Goal: Task Accomplishment & Management: Manage account settings

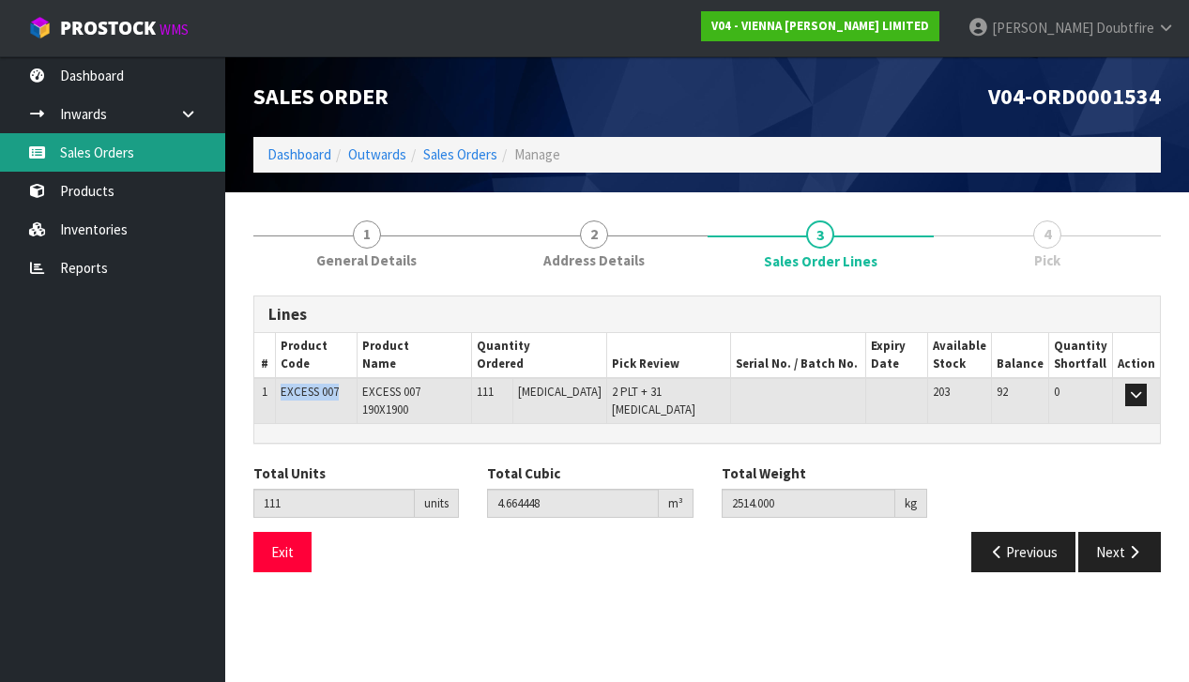
click at [83, 153] on link "Sales Orders" at bounding box center [112, 152] width 225 height 38
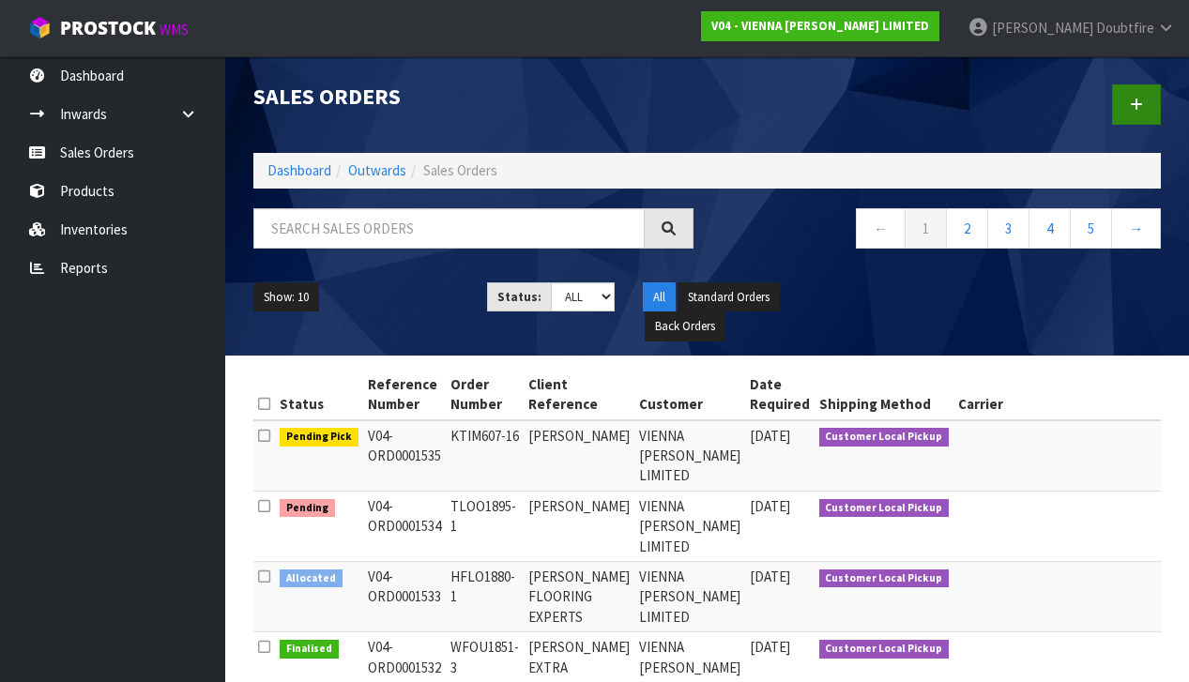
click at [1121, 115] on link at bounding box center [1136, 104] width 49 height 40
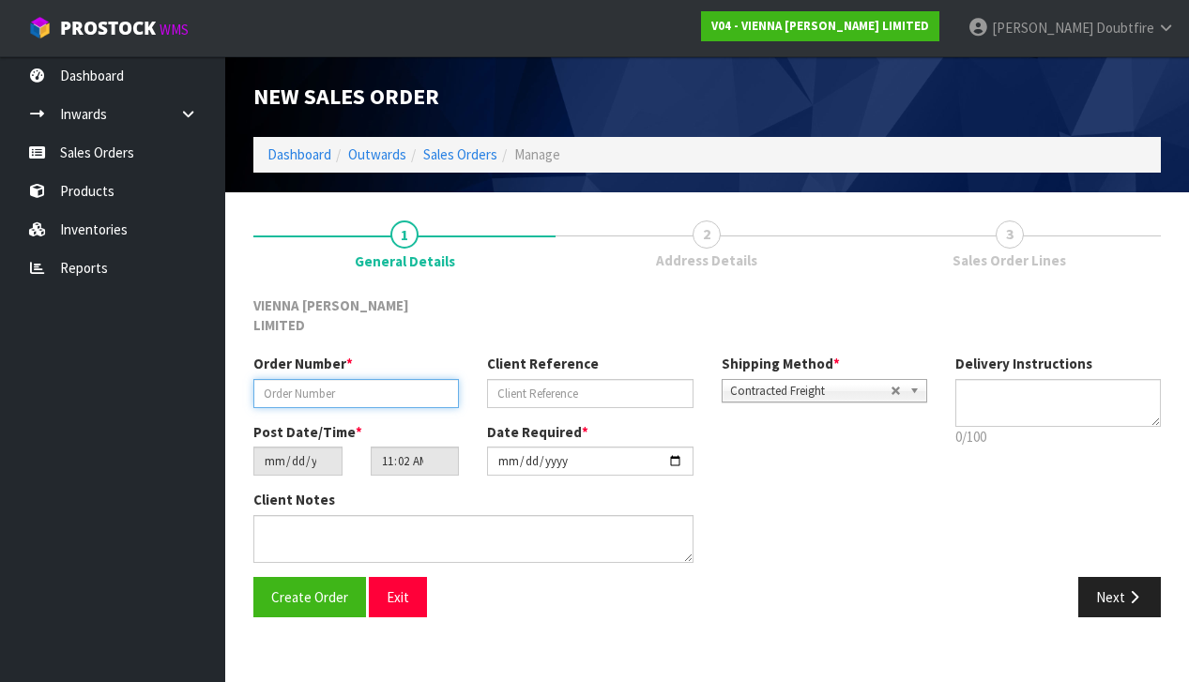
paste input "RMCM1879-1"
type input "RMCM1879-1"
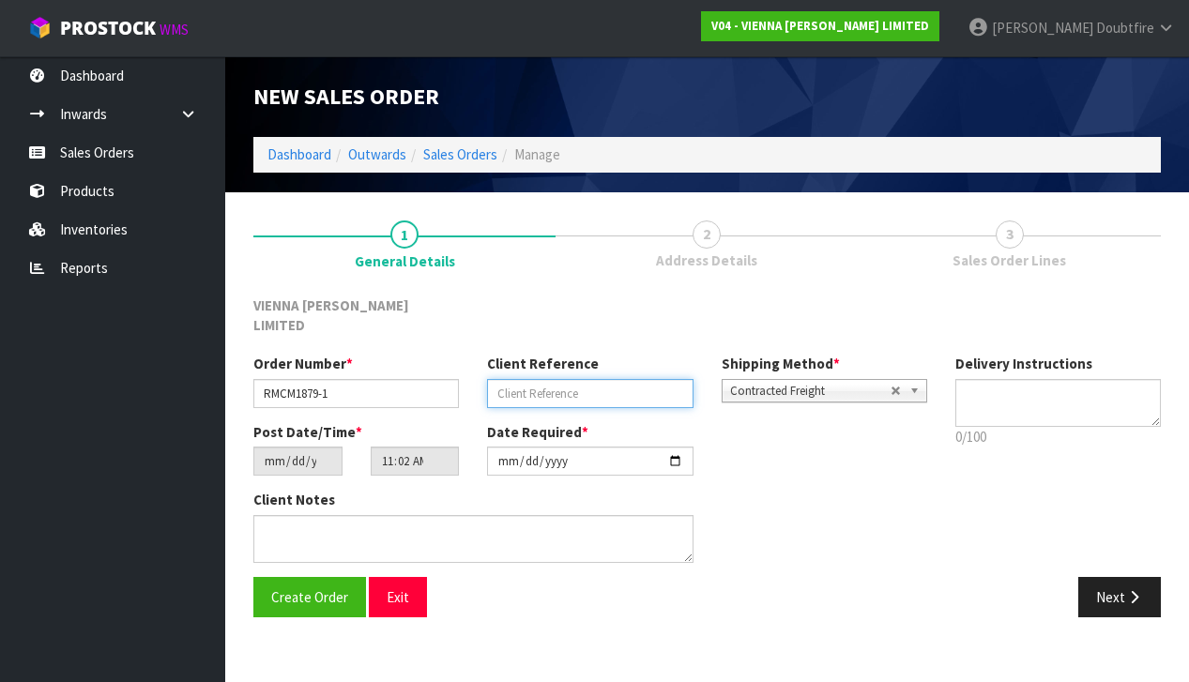
click at [536, 379] on input "text" at bounding box center [590, 393] width 206 height 29
type input "[PERSON_NAME]"
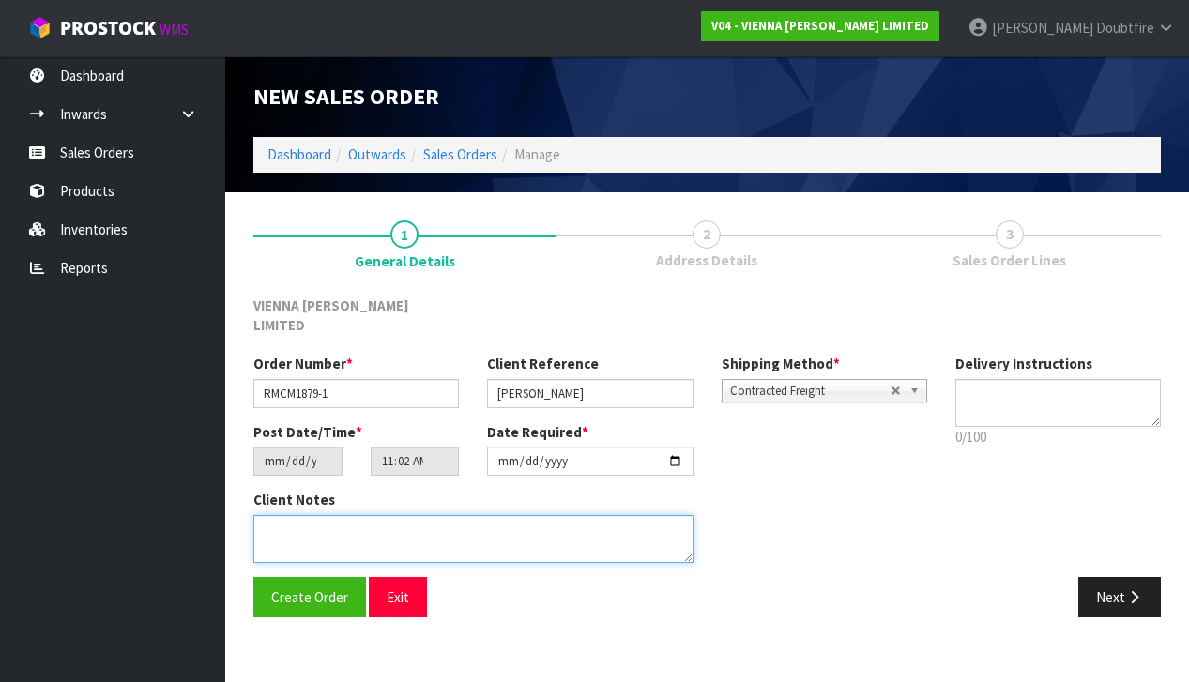
click at [316, 515] on textarea at bounding box center [473, 539] width 440 height 48
type textarea "[PERSON_NAME]"
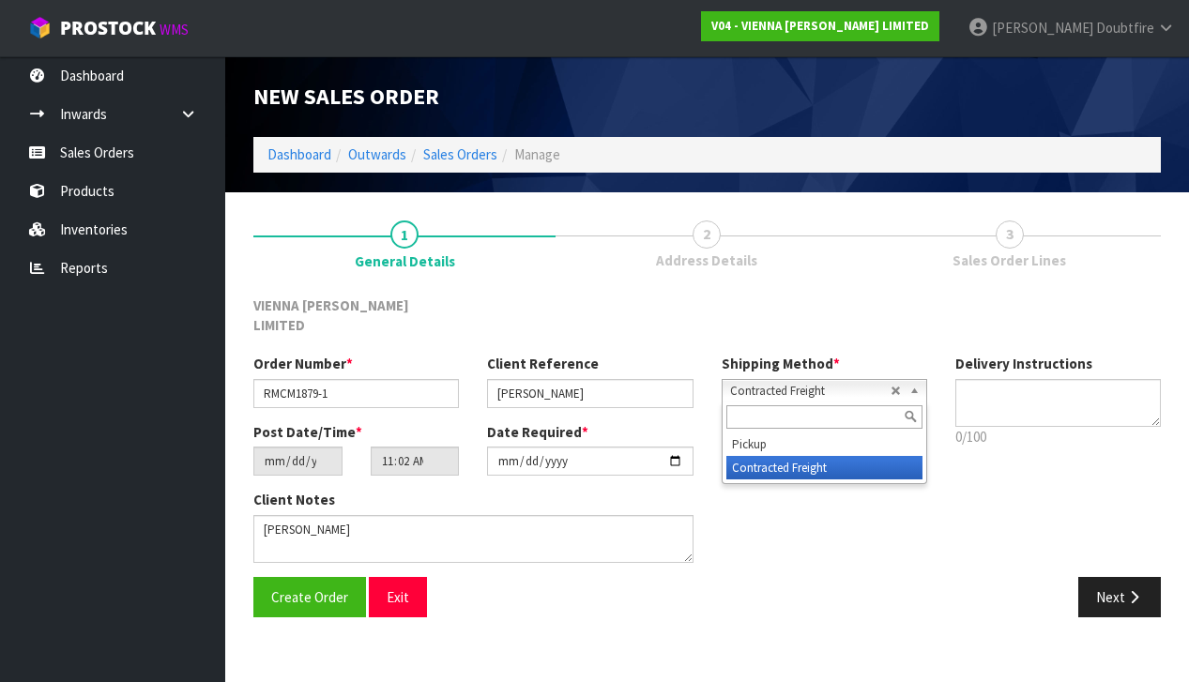
click at [783, 380] on span "Contracted Freight" at bounding box center [810, 391] width 160 height 23
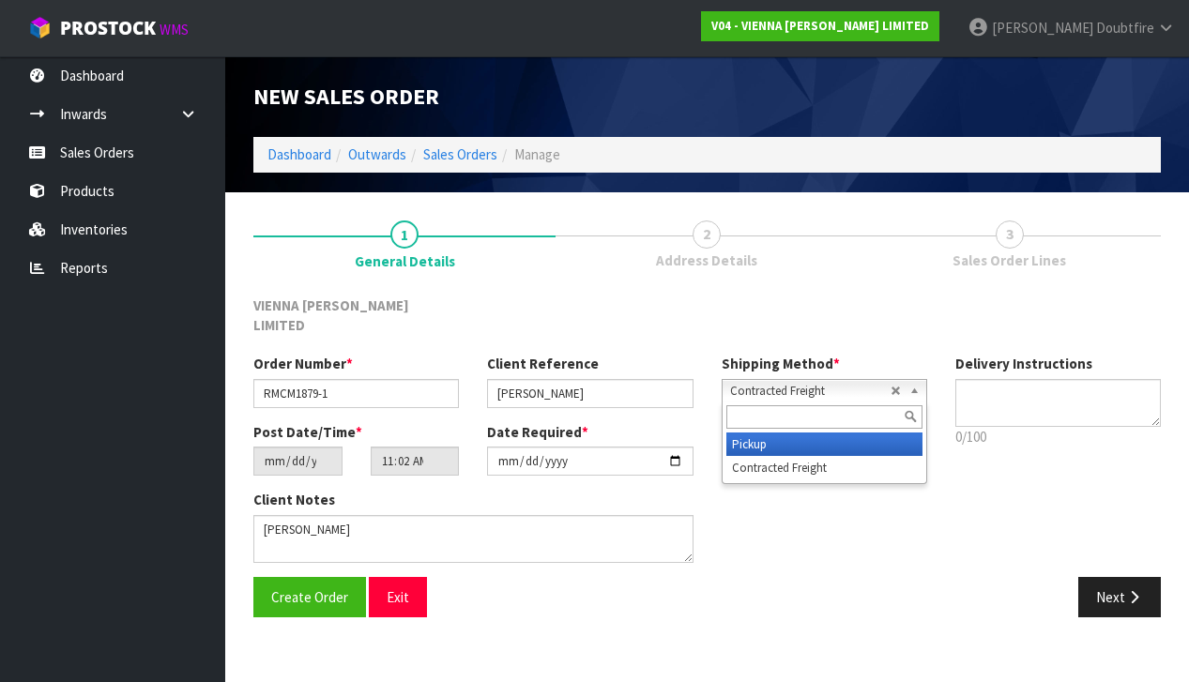
click at [762, 433] on li "Pickup" at bounding box center [824, 444] width 196 height 23
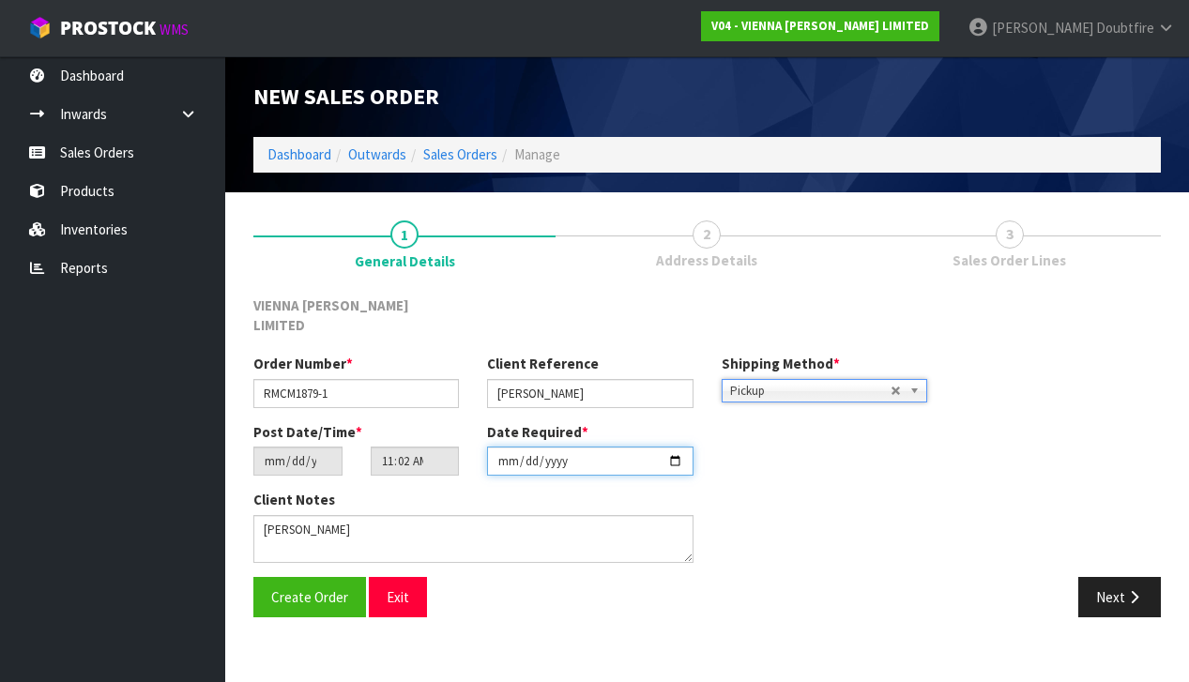
click at [505, 452] on input "[DATE]" at bounding box center [590, 461] width 206 height 29
type input "[DATE]"
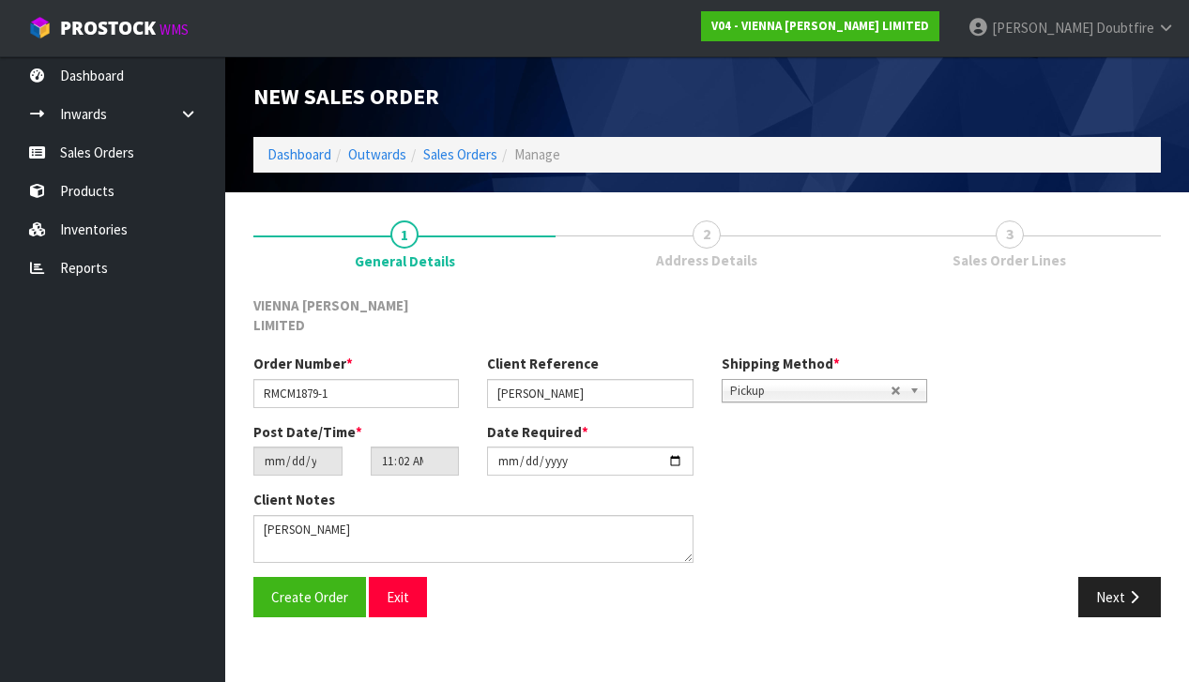
click at [477, 601] on div "Create Order Exit Next" at bounding box center [707, 604] width 936 height 54
click at [300, 588] on span "Create Order" at bounding box center [309, 597] width 77 height 18
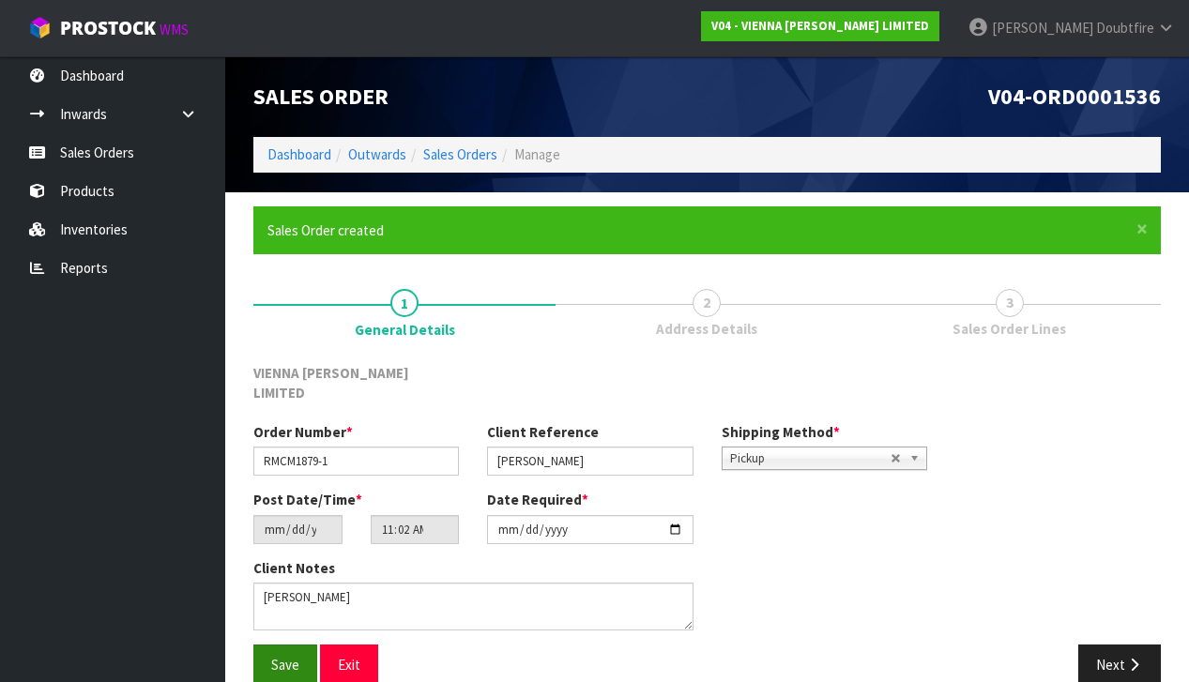
click at [283, 656] on span "Save" at bounding box center [285, 665] width 28 height 18
click at [1102, 645] on button "Next" at bounding box center [1119, 665] width 83 height 40
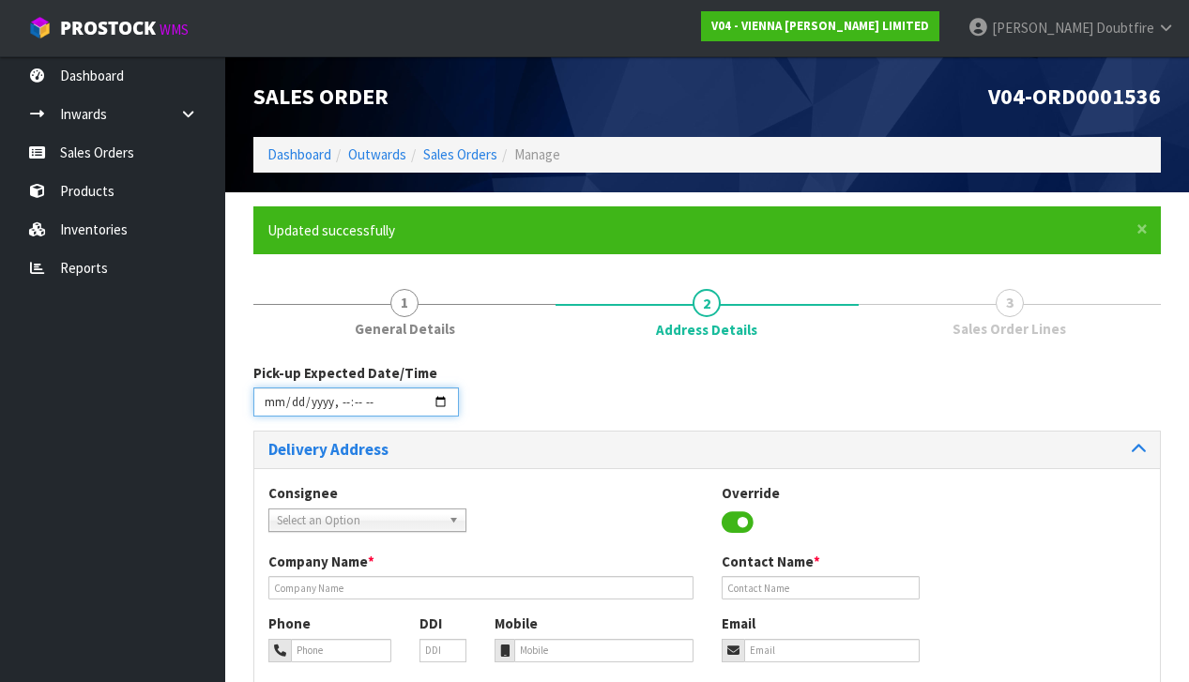
click at [268, 409] on input "datetime-local" at bounding box center [356, 402] width 206 height 29
type input "[DATE]T11:03"
click at [509, 505] on div "Consignee 000001.BAY MECHANICS - BAY MECHANICS 000001A - BRAKE & TRANSMISSION N…" at bounding box center [707, 517] width 906 height 69
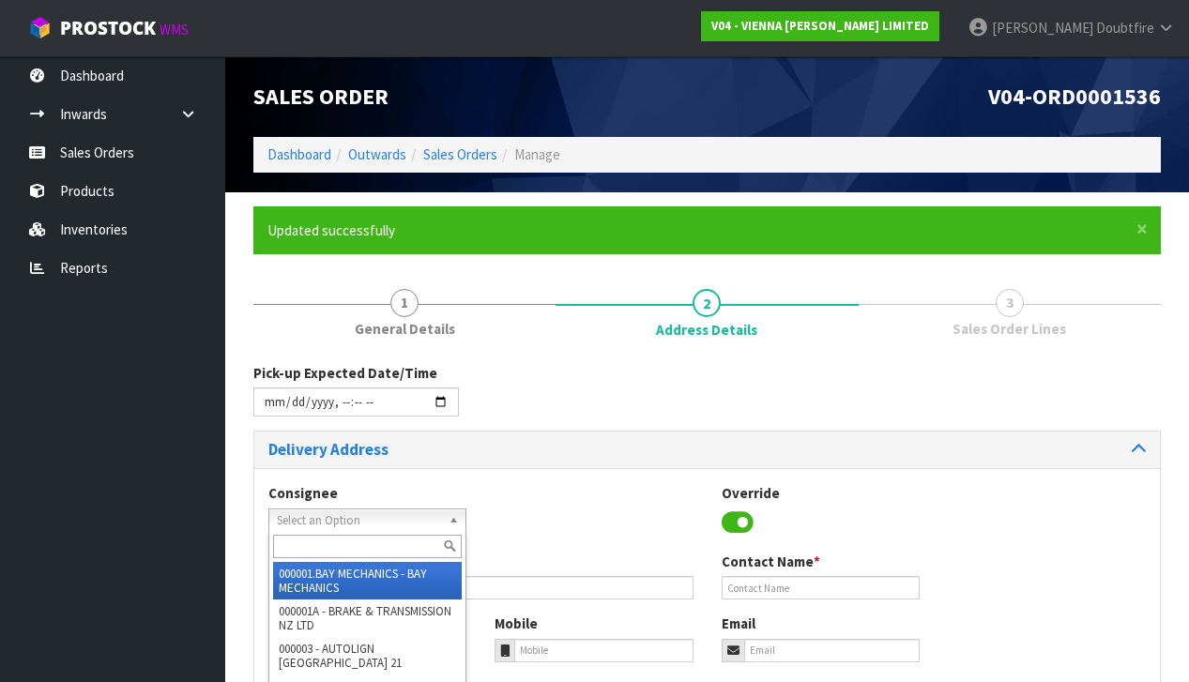
click at [303, 514] on span "Select an Option" at bounding box center [359, 521] width 164 height 23
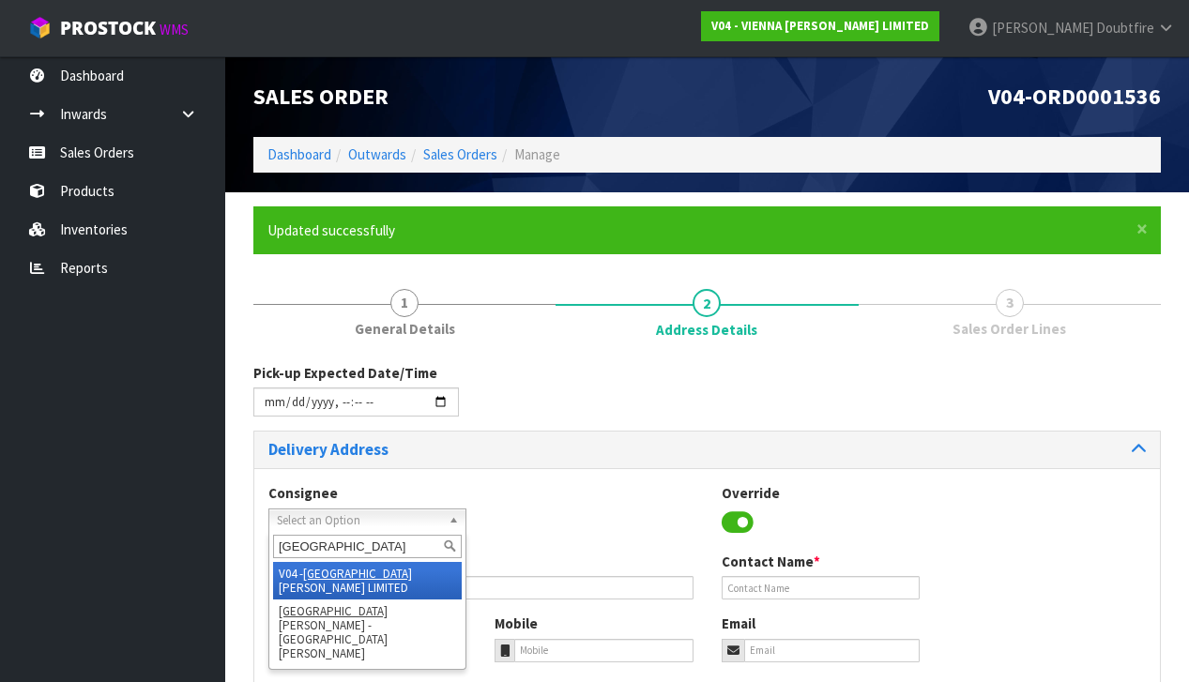
type input "[GEOGRAPHIC_DATA]"
click at [377, 570] on li "V04 - VIENNA [PERSON_NAME] LIMITED" at bounding box center [367, 581] width 189 height 38
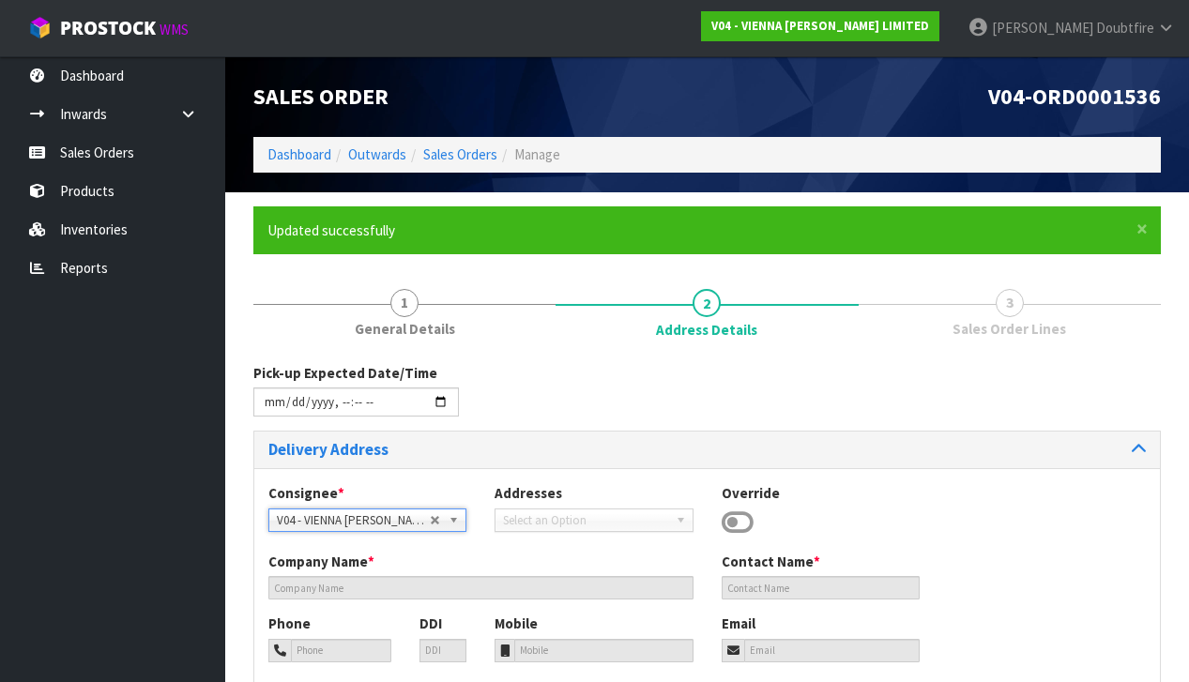
type input "VIENNA [PERSON_NAME] LIMITED"
type input "[PERSON_NAME]"
type input "[PHONE_NUMBER]"
type input "[PERSON_NAME][EMAIL_ADDRESS][DOMAIN_NAME]"
type input "2 ROXBURGH ST"
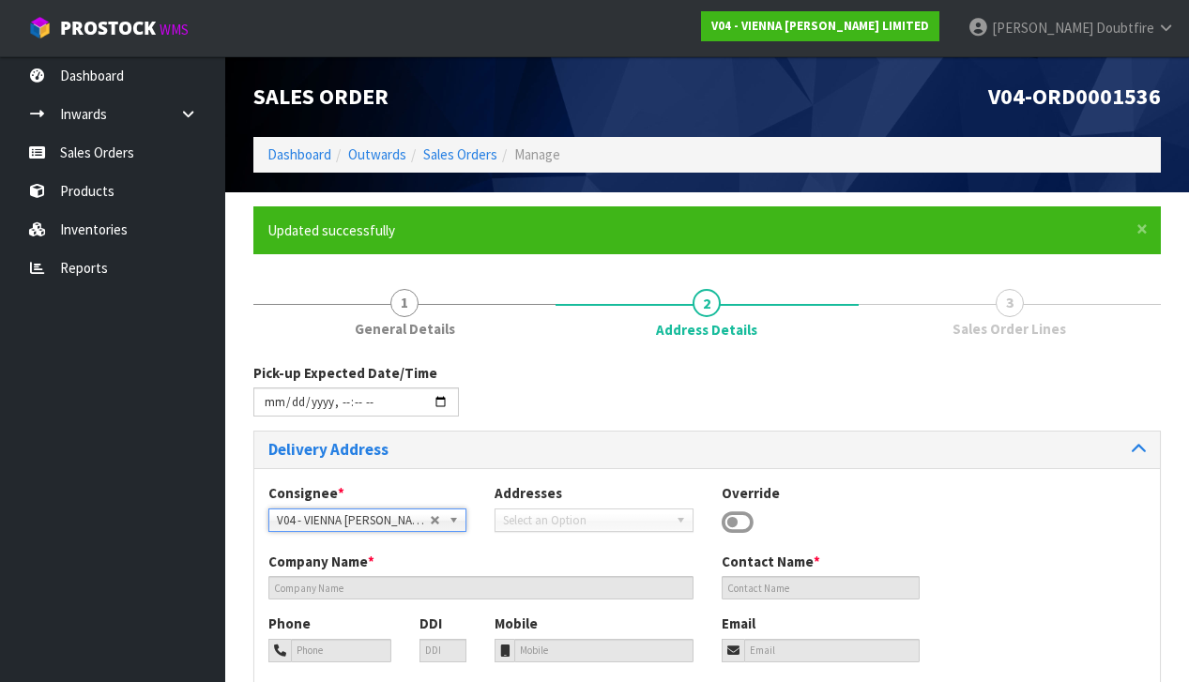
type input "1023"
type input "[GEOGRAPHIC_DATA]"
type input "NEWMARKET"
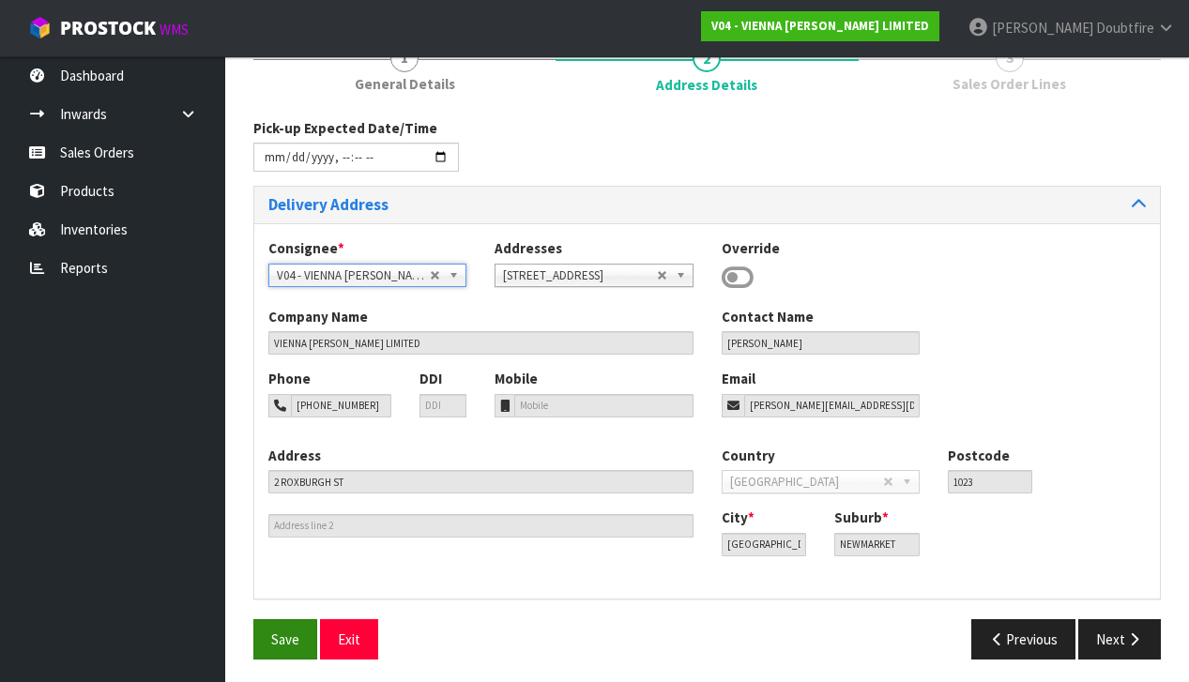
click at [279, 624] on button "Save" at bounding box center [285, 639] width 64 height 40
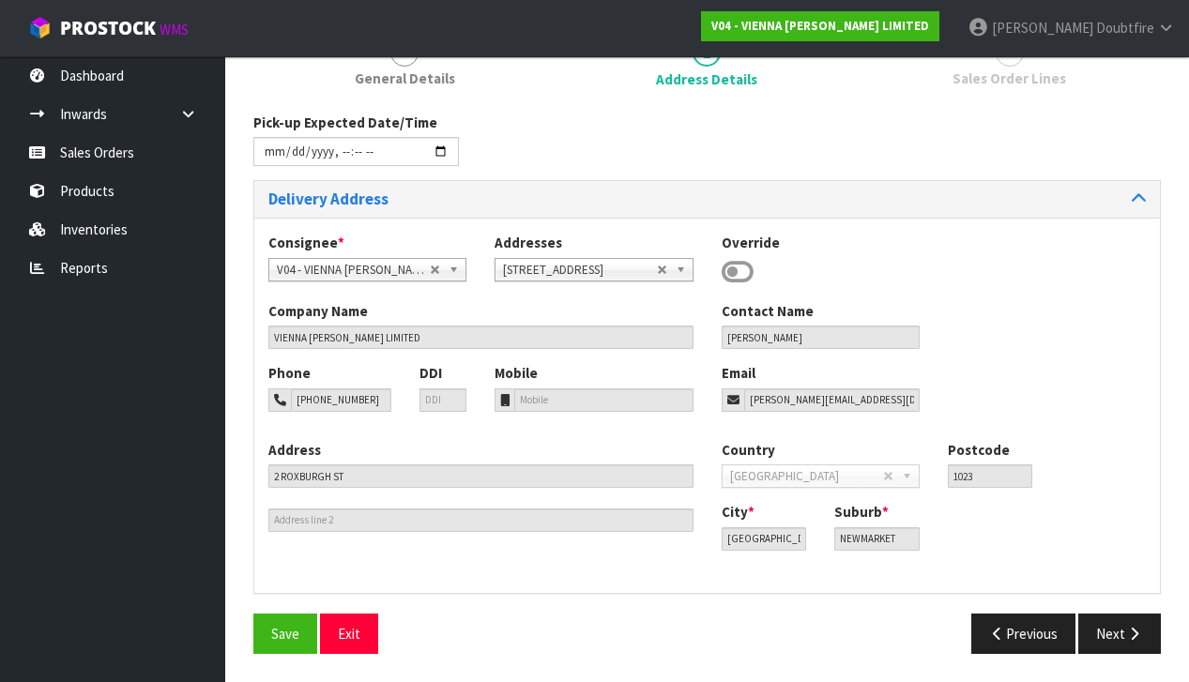
type input "[DATE]T11:03"
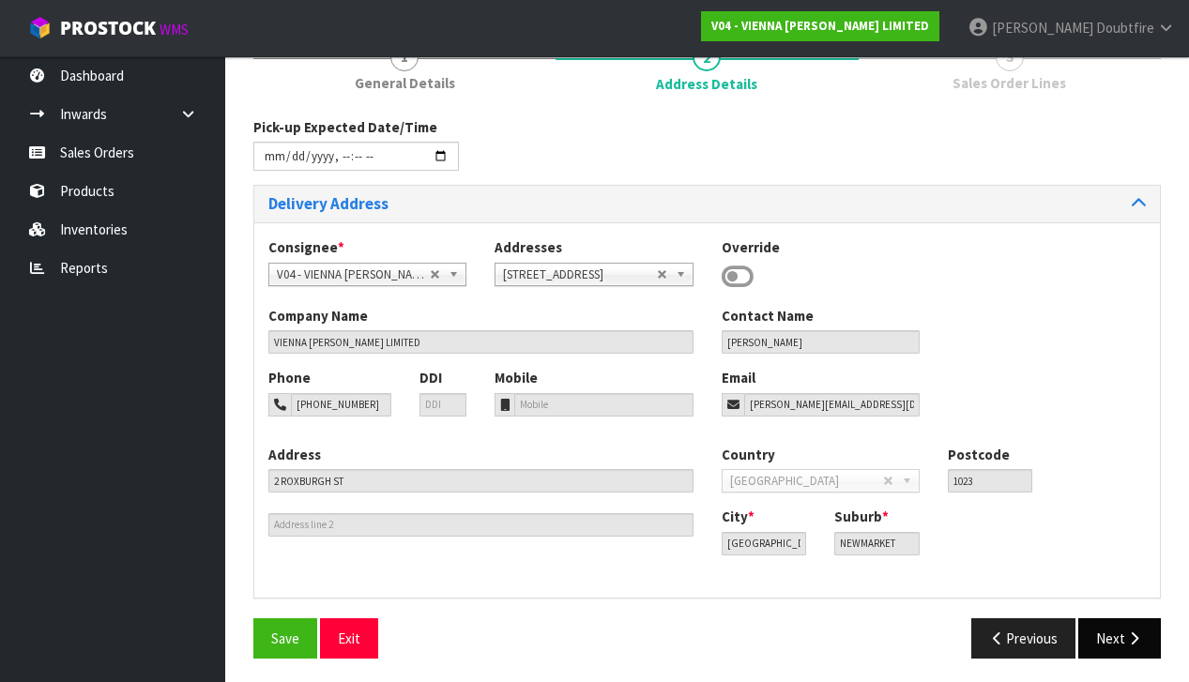
scroll to position [245, 0]
click at [1136, 634] on icon "button" at bounding box center [1134, 640] width 18 height 14
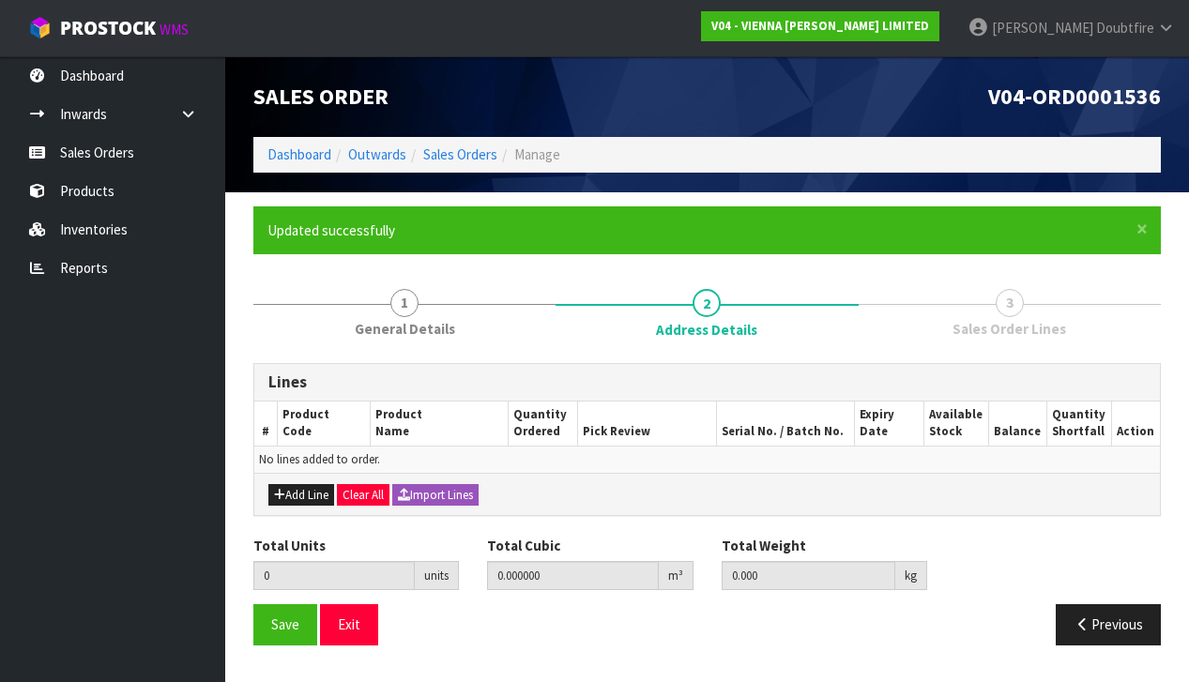
scroll to position [0, 0]
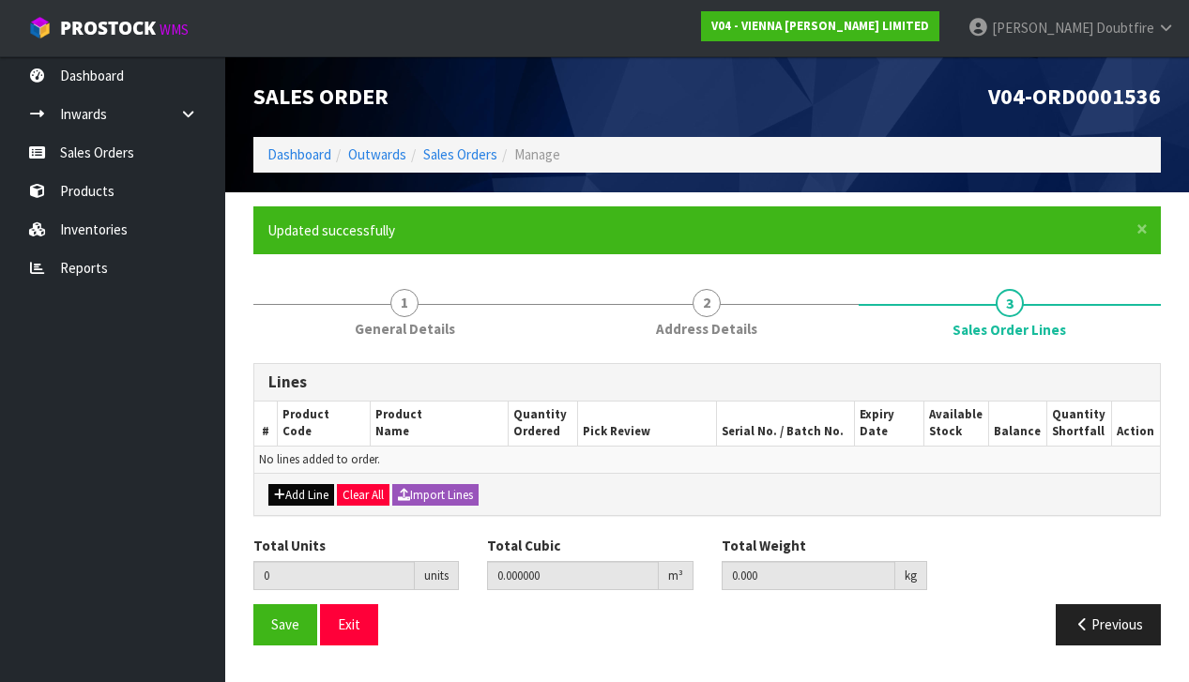
click at [302, 488] on button "Add Line" at bounding box center [301, 495] width 66 height 23
type input "0"
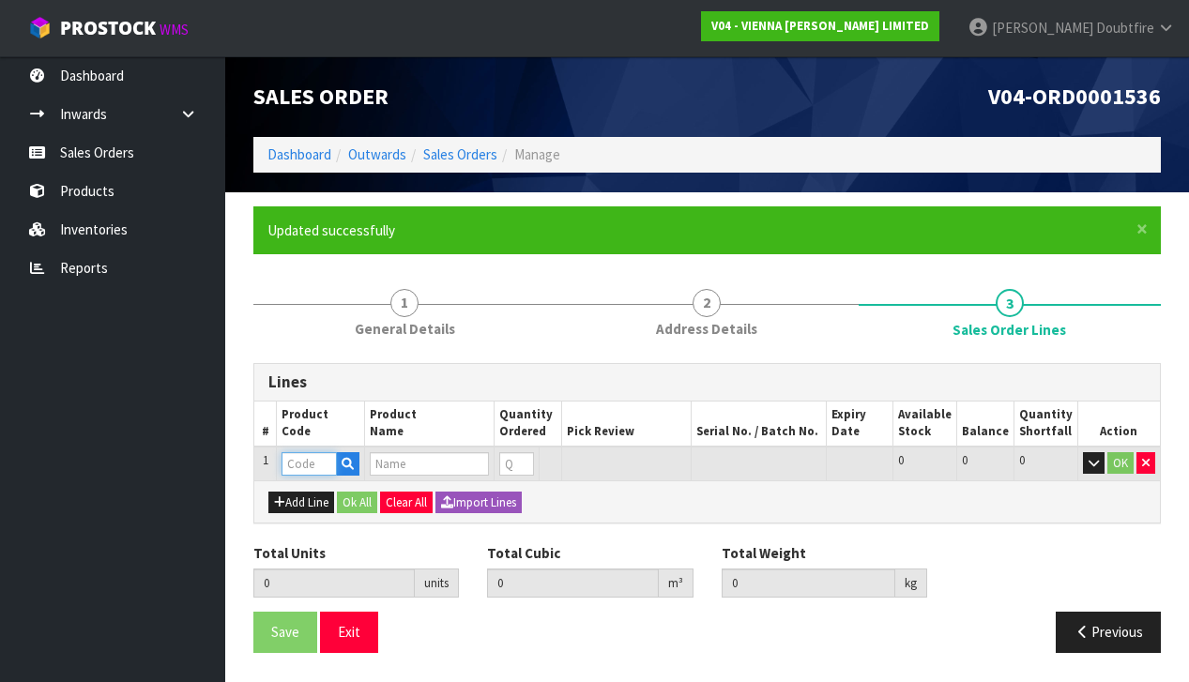
click at [299, 464] on input "text" at bounding box center [309, 463] width 55 height 23
type input "CH-MARG"
click at [342, 487] on strong "CH-MARG" at bounding box center [332, 492] width 60 height 18
type input "CH-MARG-2200"
type input "0.000000"
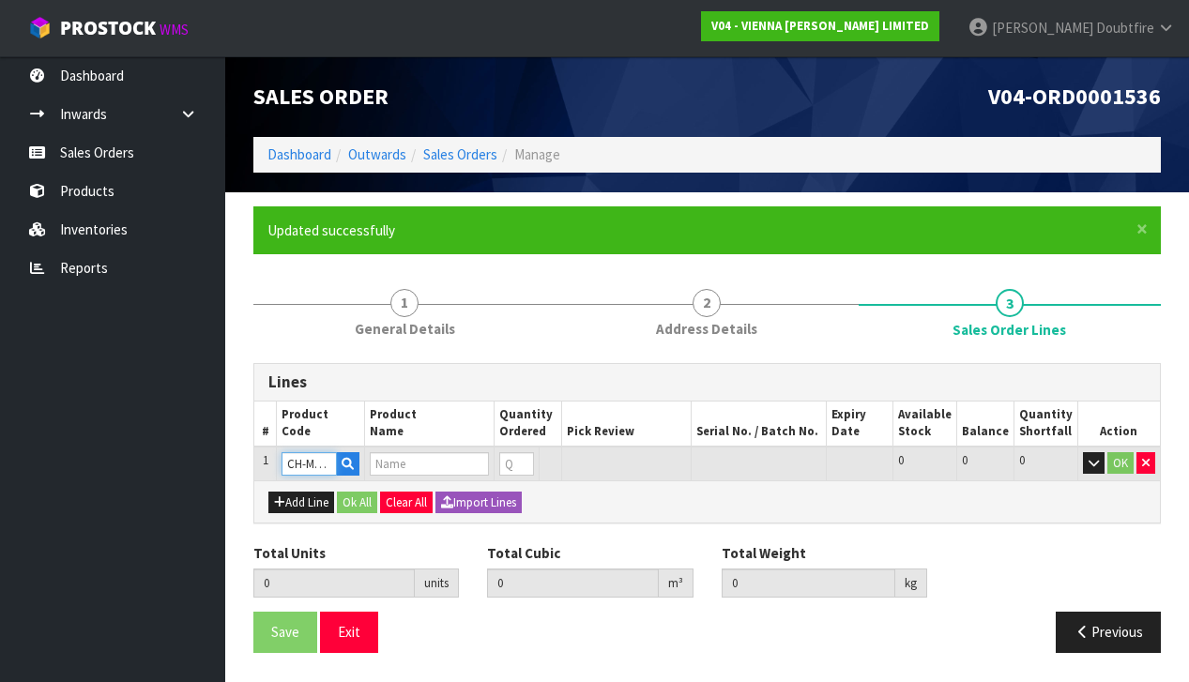
type input "0.000"
type input "CHATEAU MARGEAUX 2200X240X15/4 (2.112M2)"
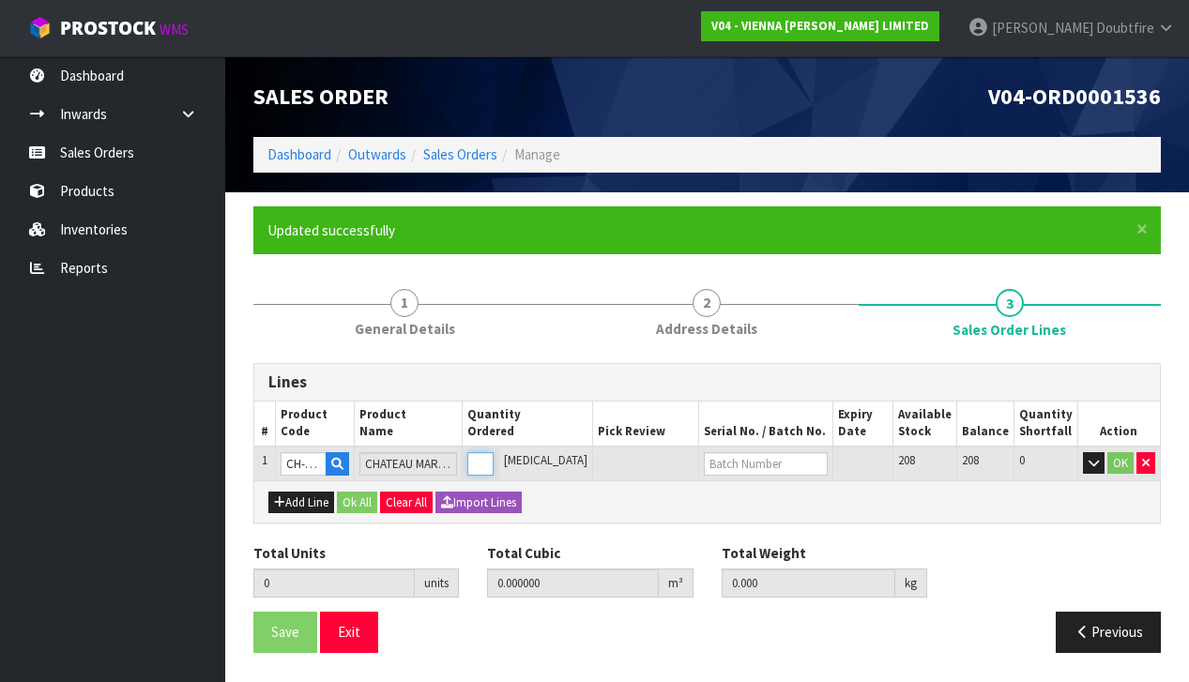
type input "1"
type input "0.03108"
type input "21"
click at [494, 452] on input "1" at bounding box center [480, 463] width 26 height 23
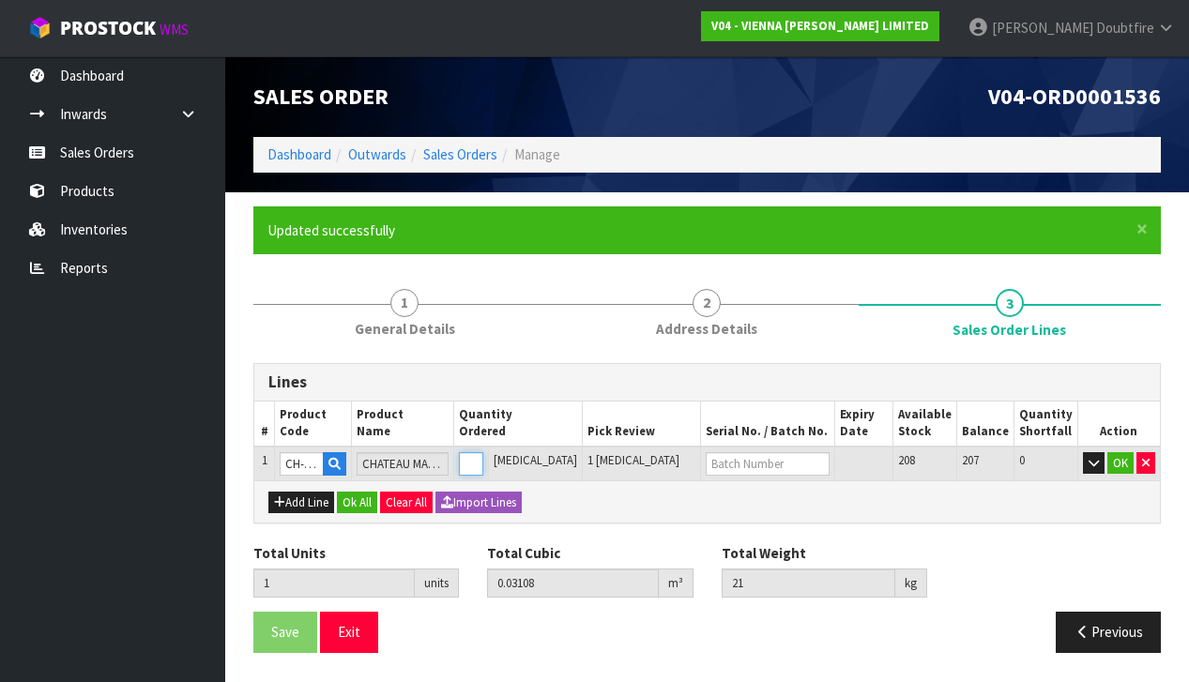
type input "0"
type input "2"
type input "0.06216"
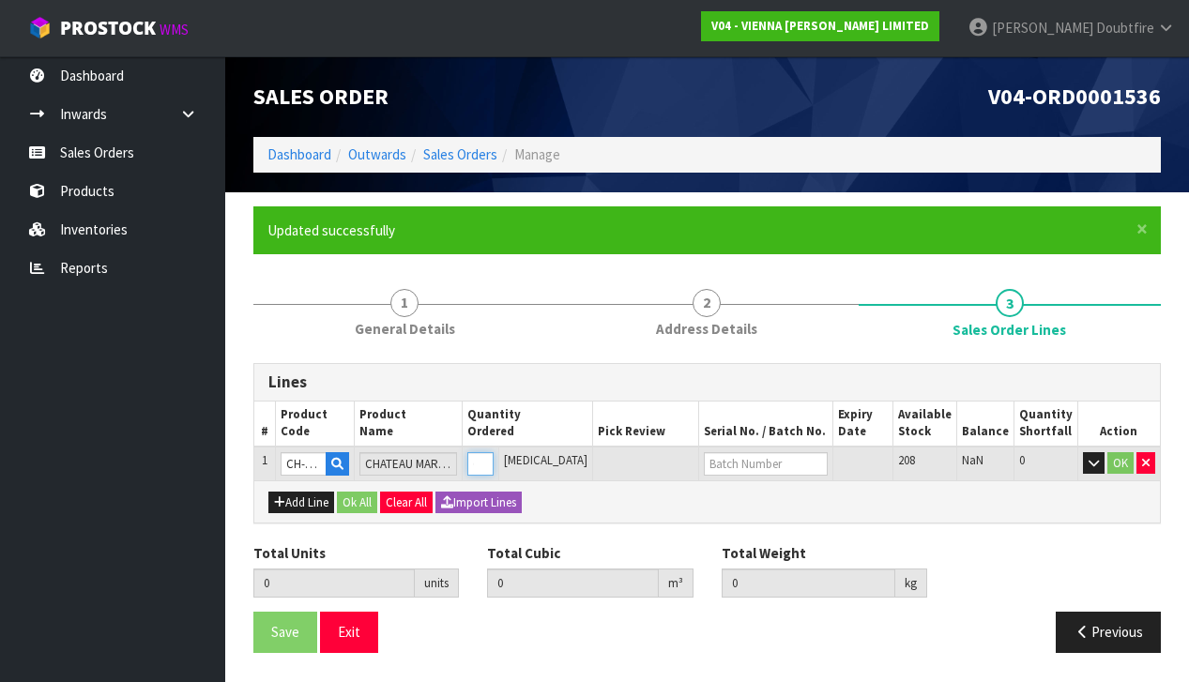
type input "42"
type input "2"
type input "25"
type input "0.777"
type input "525"
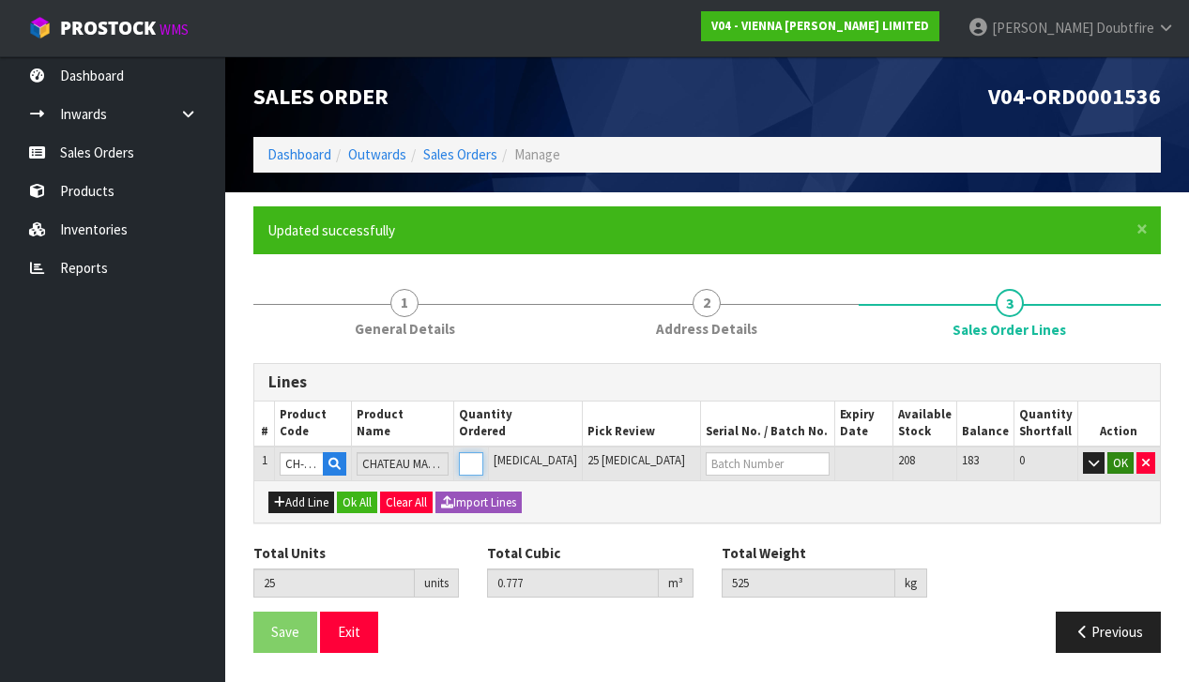
type input "25"
click at [1125, 463] on button "OK" at bounding box center [1120, 463] width 26 height 23
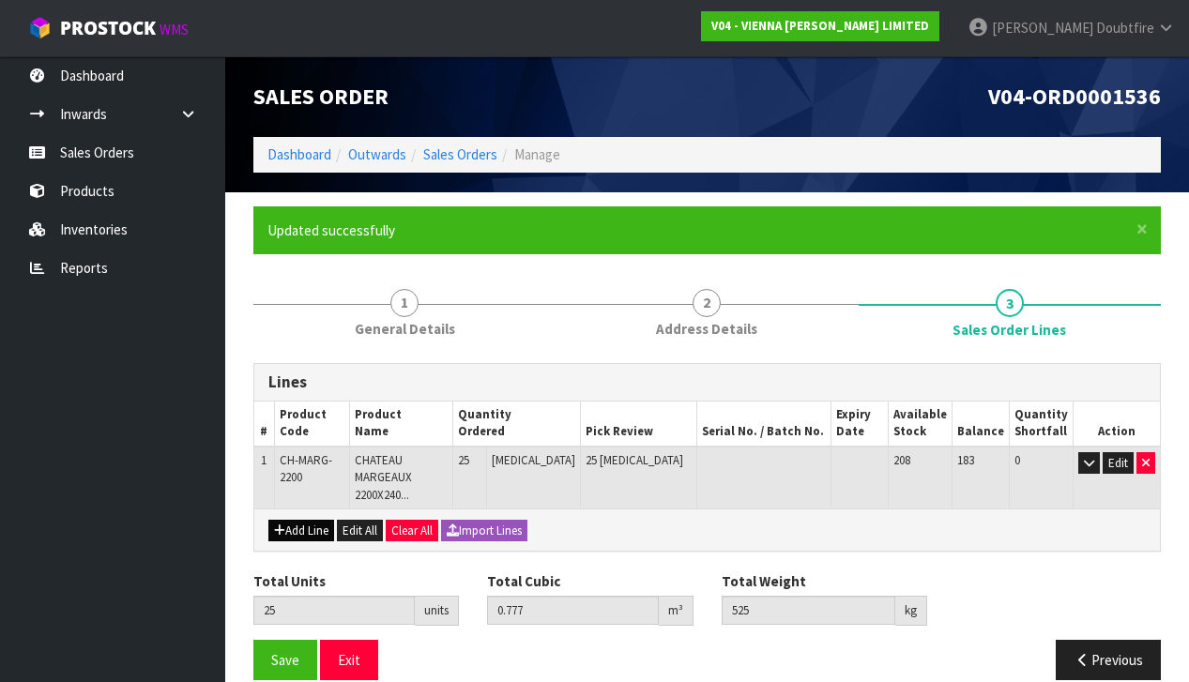
click at [296, 520] on button "Add Line" at bounding box center [301, 531] width 66 height 23
type input "0"
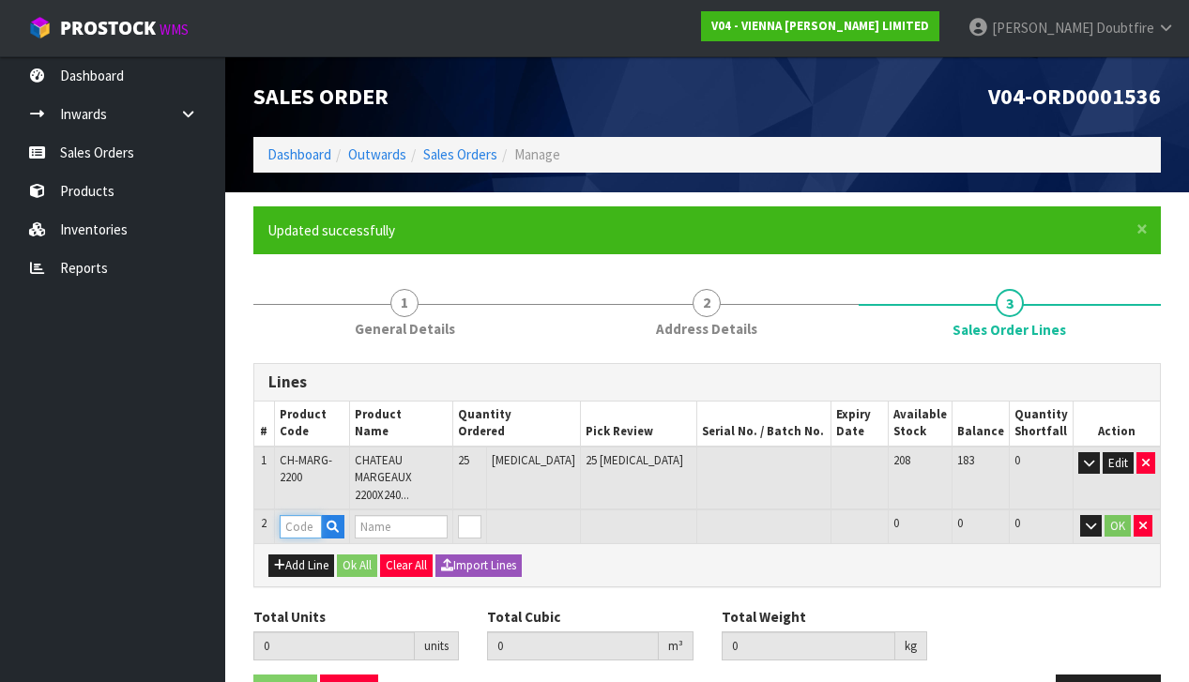
click at [297, 515] on input "text" at bounding box center [301, 526] width 42 height 23
type input "PARA"
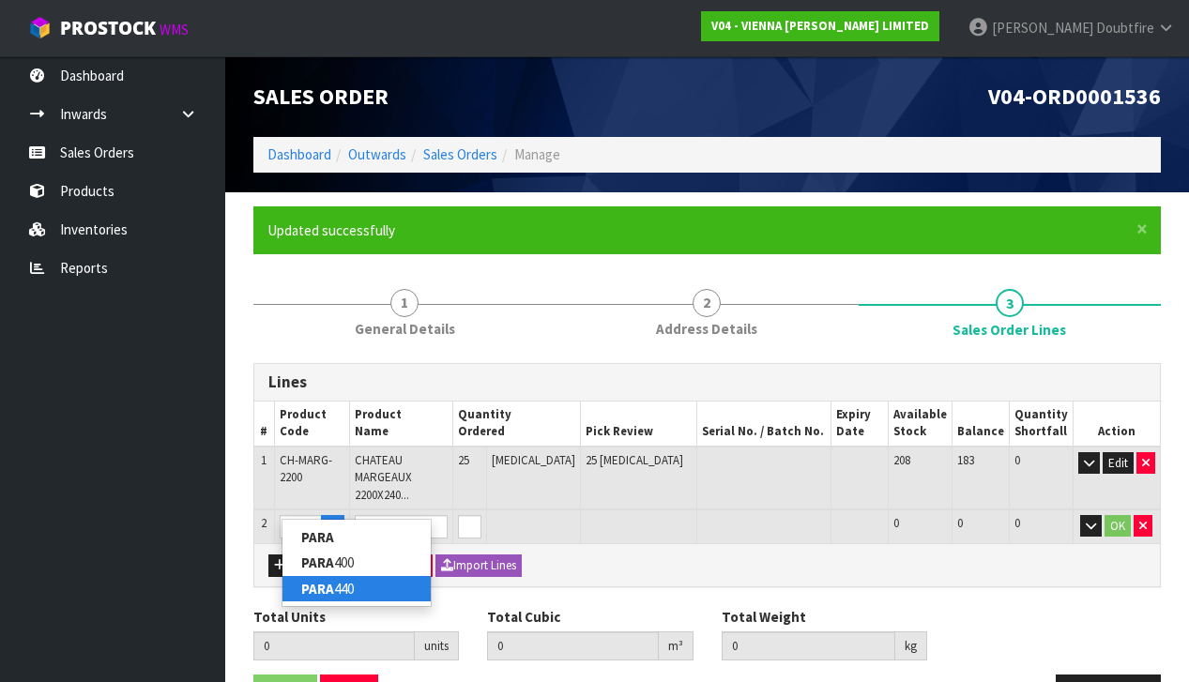
click at [344, 588] on link "PARA 440" at bounding box center [357, 588] width 148 height 25
type input "PARA 440"
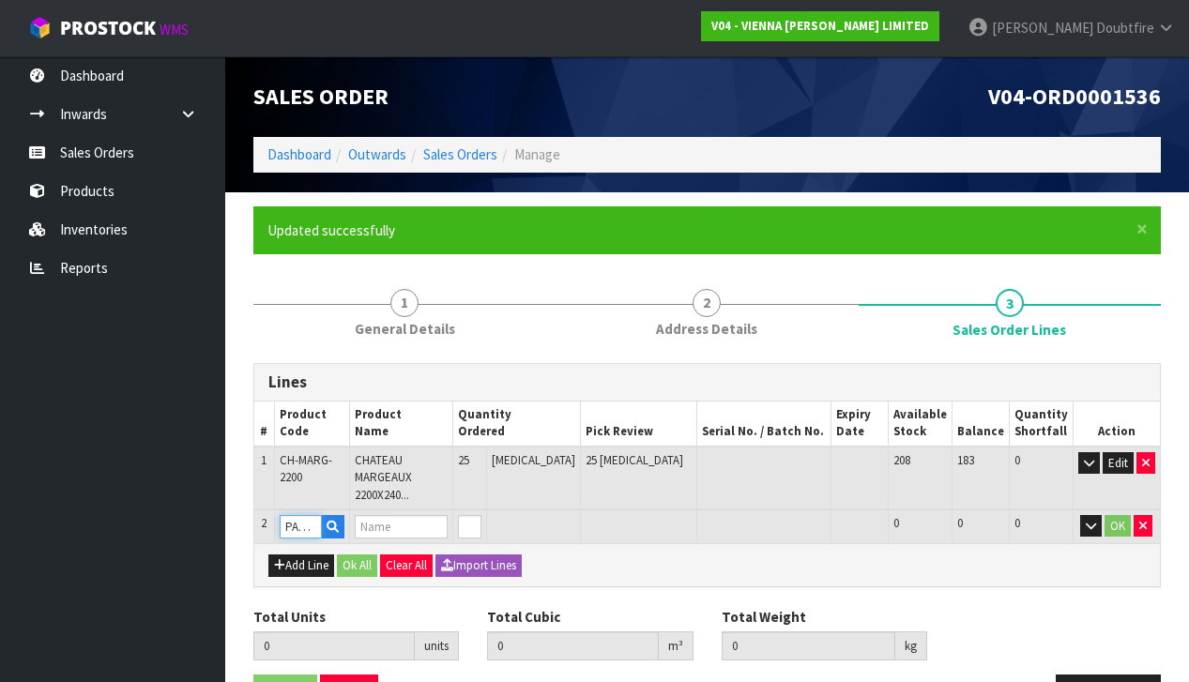
type input "25"
type input "0.777"
type input "525"
type input "PARABOND 440"
type input "1"
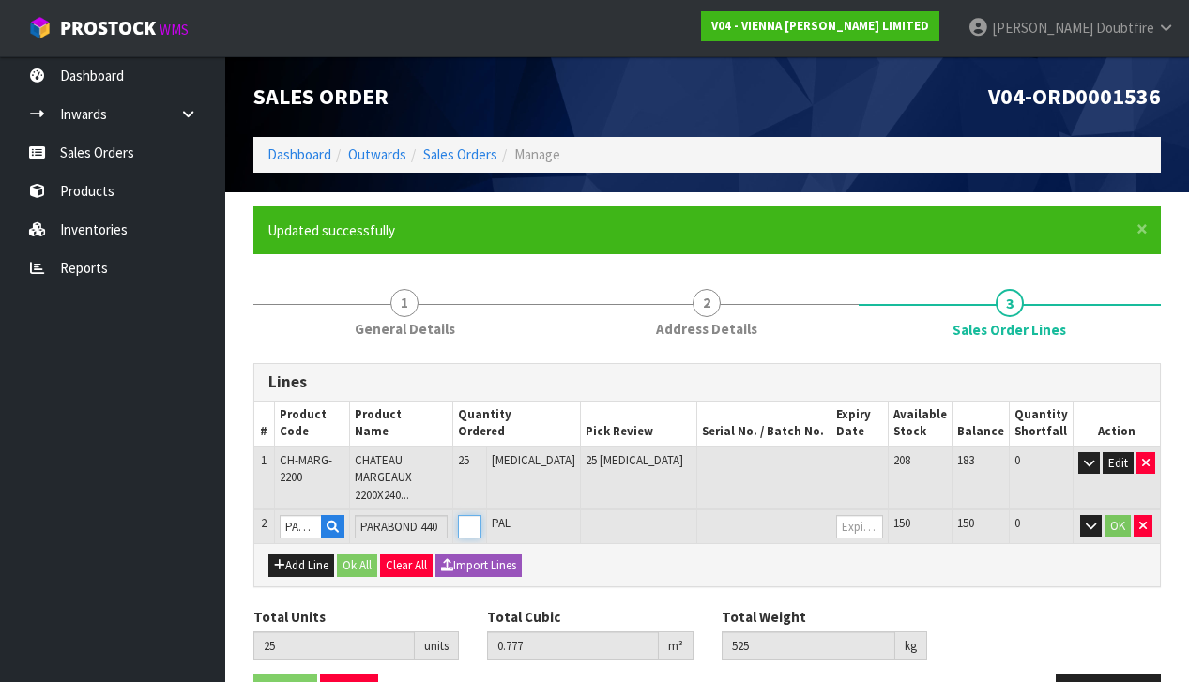
type input "26"
type input "0.7977"
type input "540.8"
click at [481, 515] on input "1" at bounding box center [469, 526] width 23 height 23
type input "2"
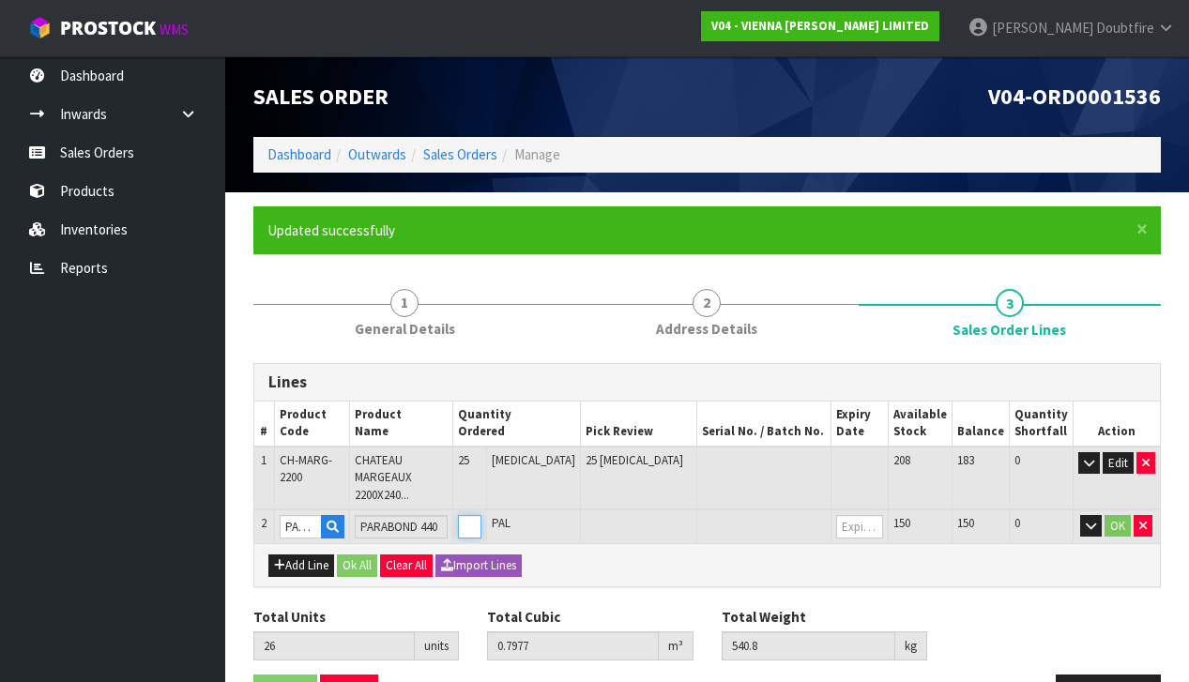
type input "27"
type input "0.8184"
type input "556.6"
click at [481, 515] on input "2" at bounding box center [469, 526] width 23 height 23
type input "3"
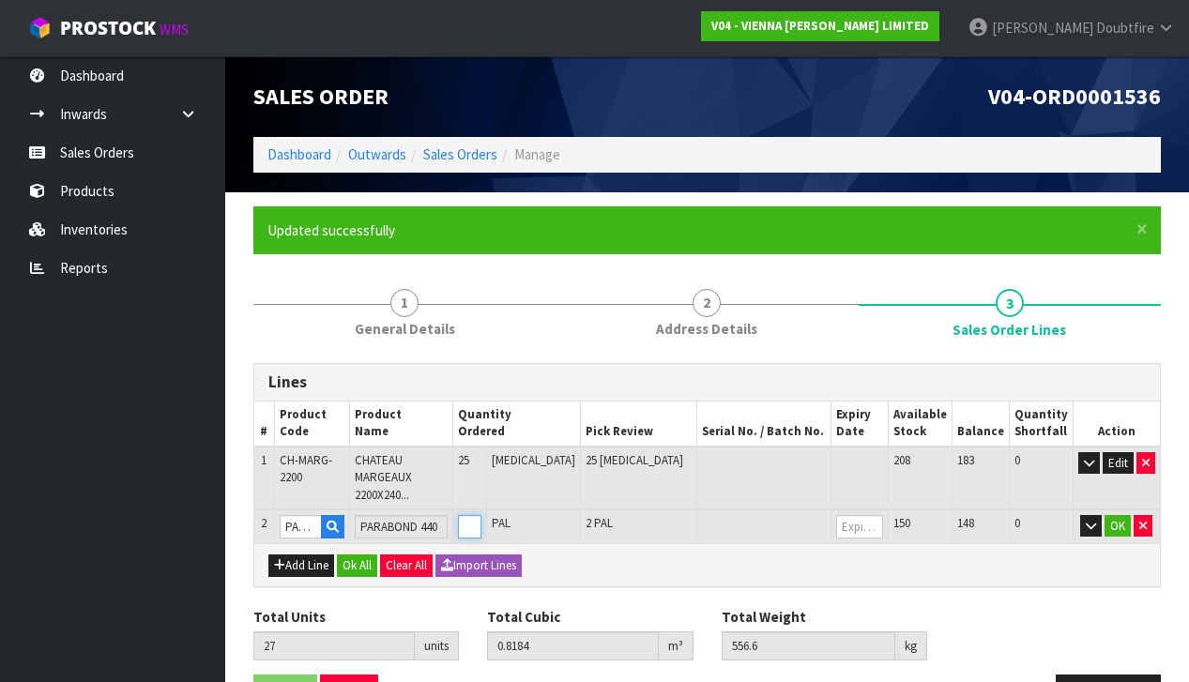
type input "28"
type input "0.8391"
type input "572.4"
click at [481, 515] on input "3" at bounding box center [469, 526] width 23 height 23
type input "4"
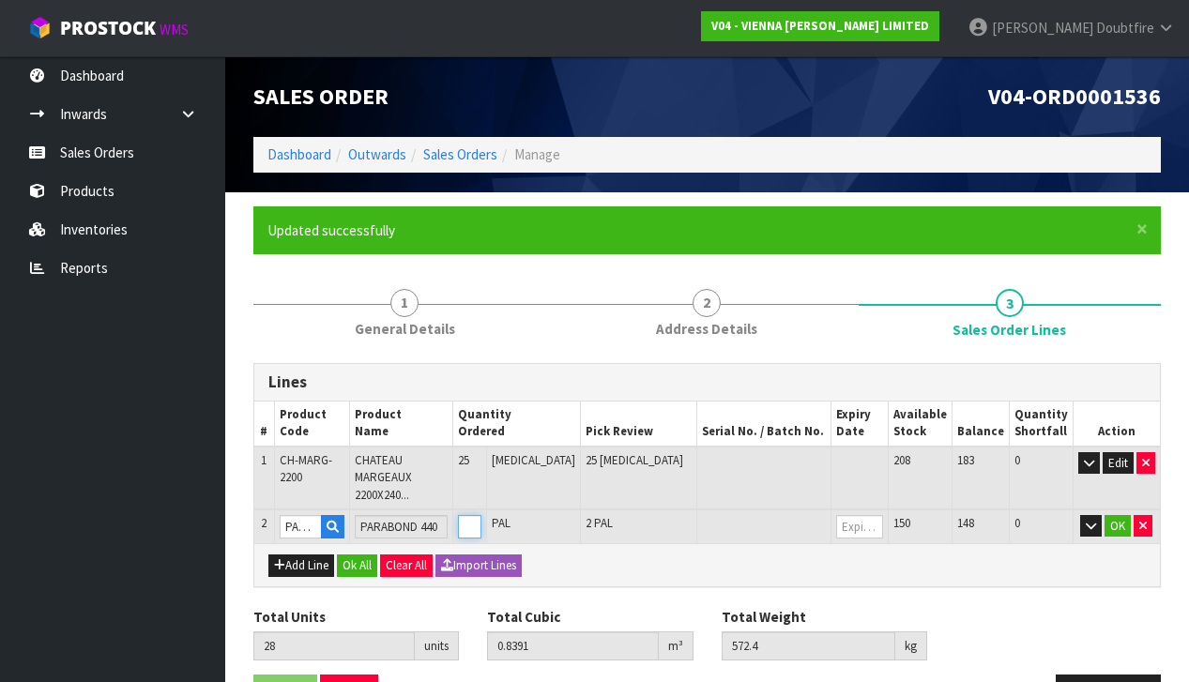
type input "29"
type input "0.8598"
type input "588.2"
click at [481, 515] on input "4" at bounding box center [469, 526] width 23 height 23
click at [1129, 515] on button "OK" at bounding box center [1118, 526] width 26 height 23
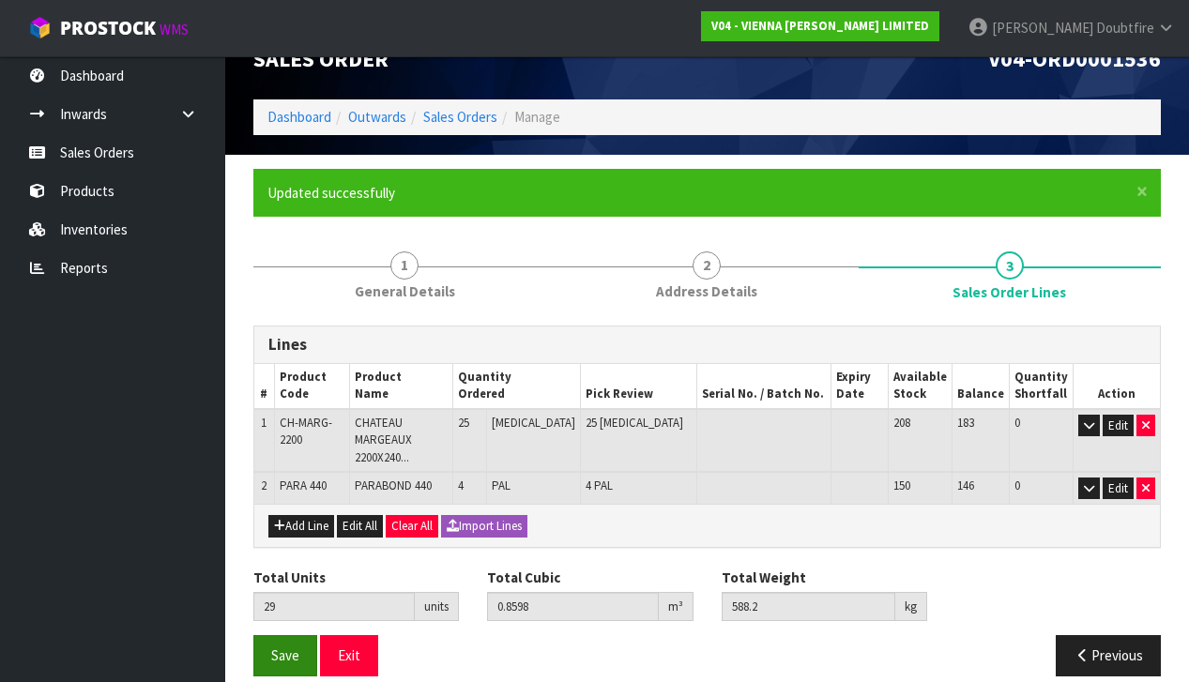
scroll to position [37, 0]
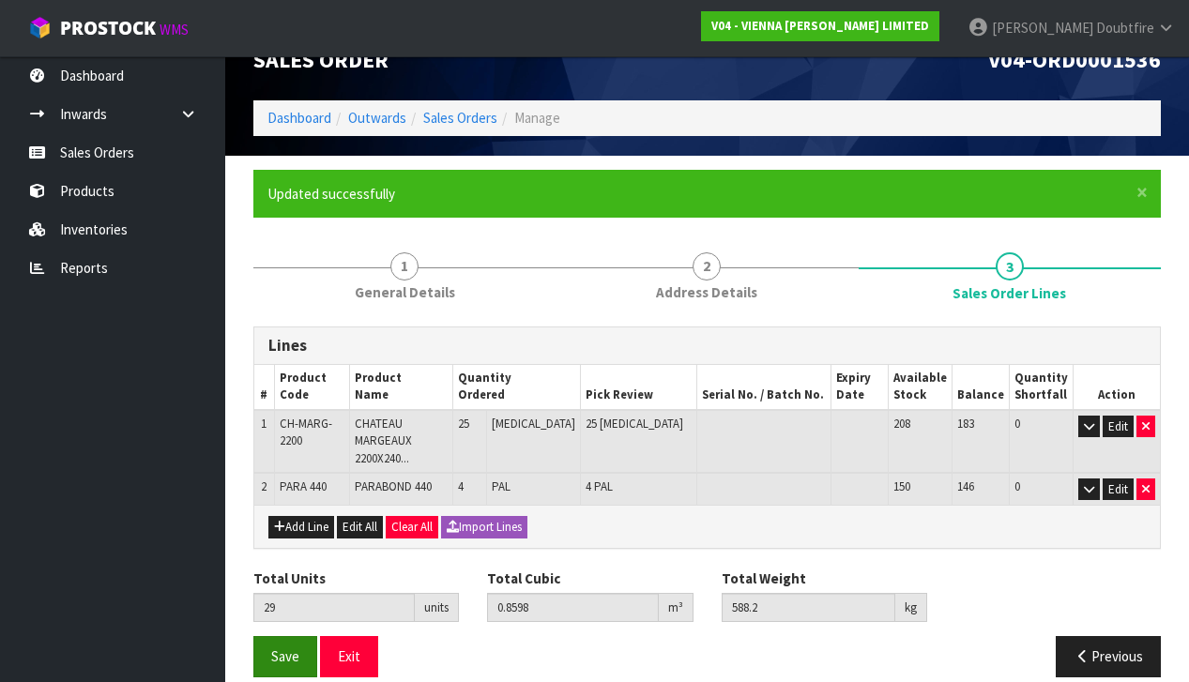
click at [283, 648] on span "Save" at bounding box center [285, 657] width 28 height 18
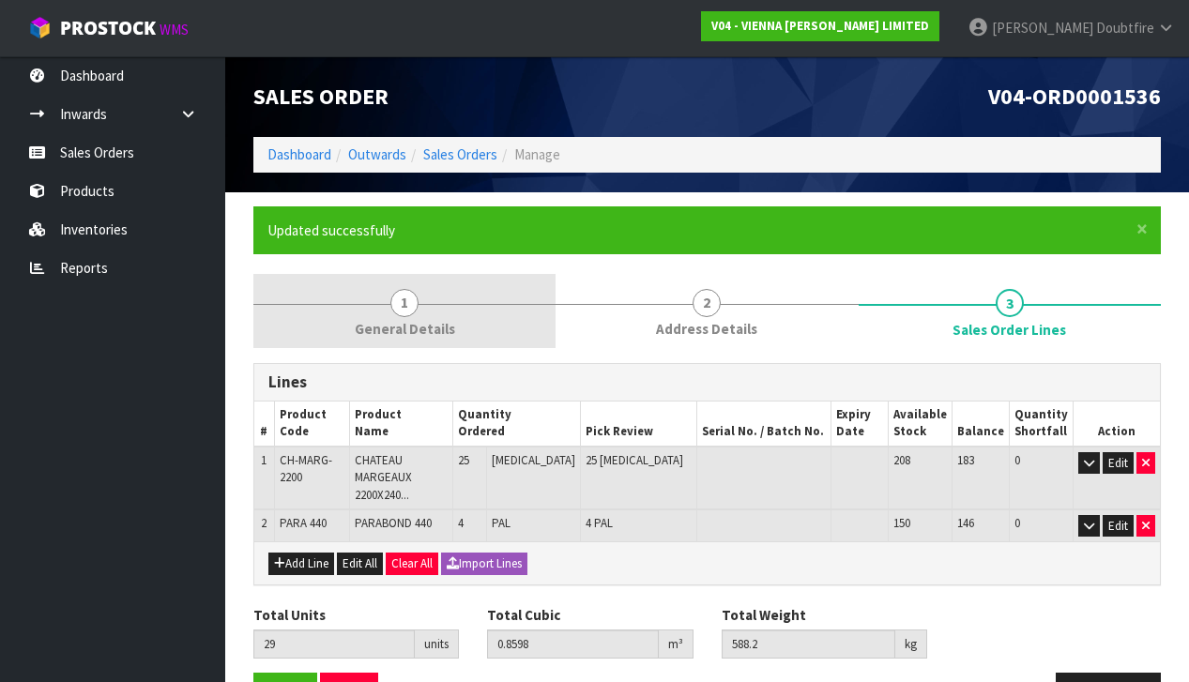
scroll to position [0, 0]
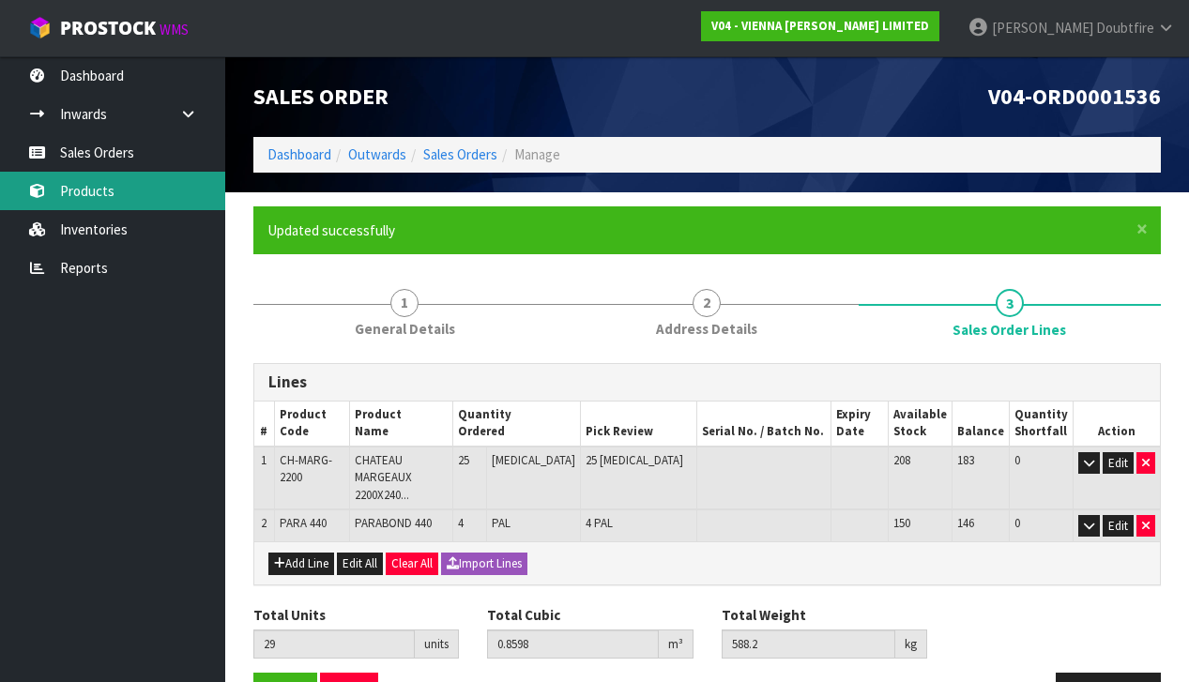
click at [99, 194] on link "Products" at bounding box center [112, 191] width 225 height 38
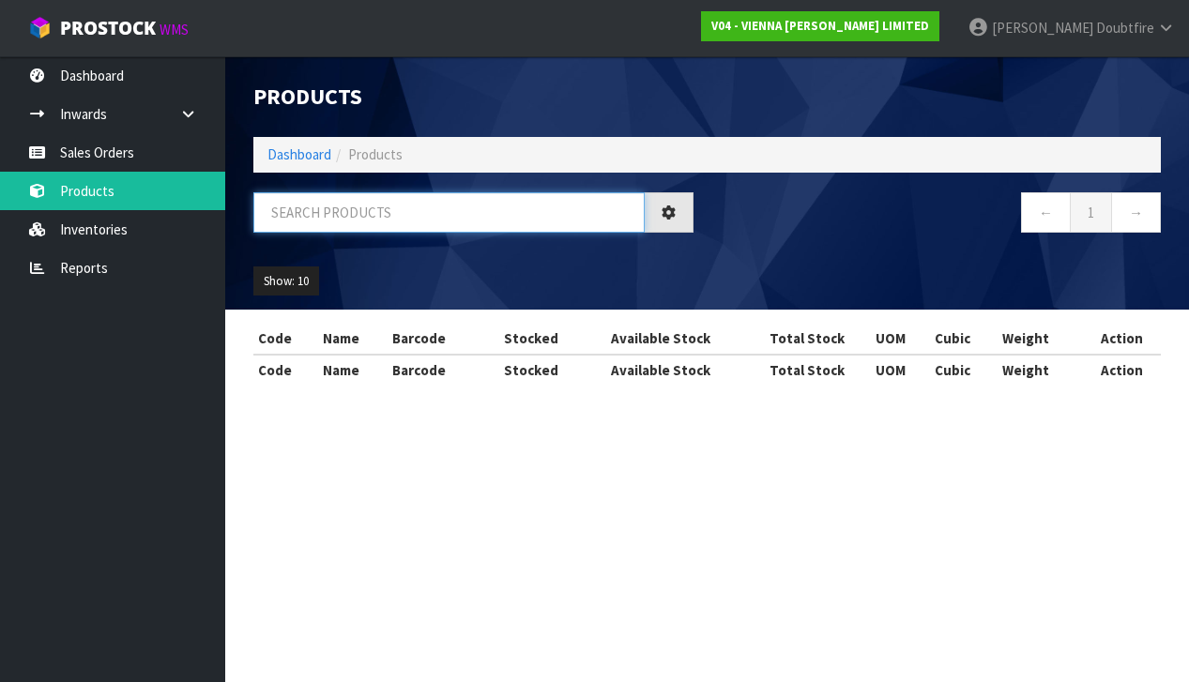
click at [332, 220] on input "text" at bounding box center [448, 212] width 391 height 40
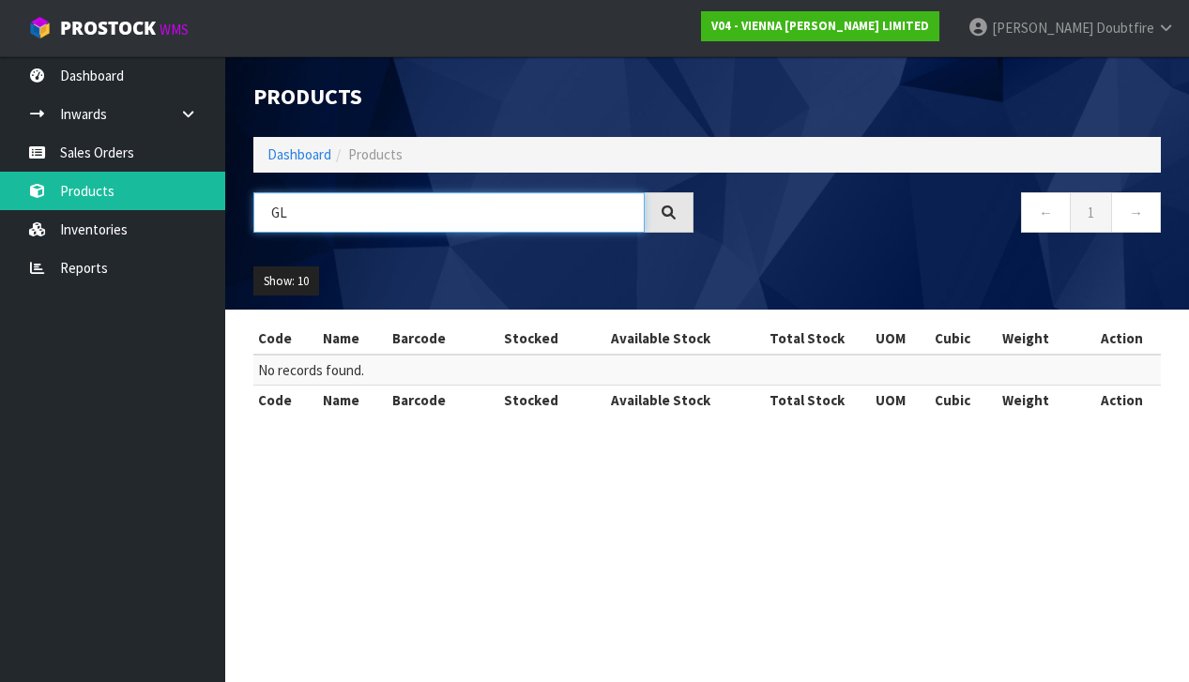
type input "G"
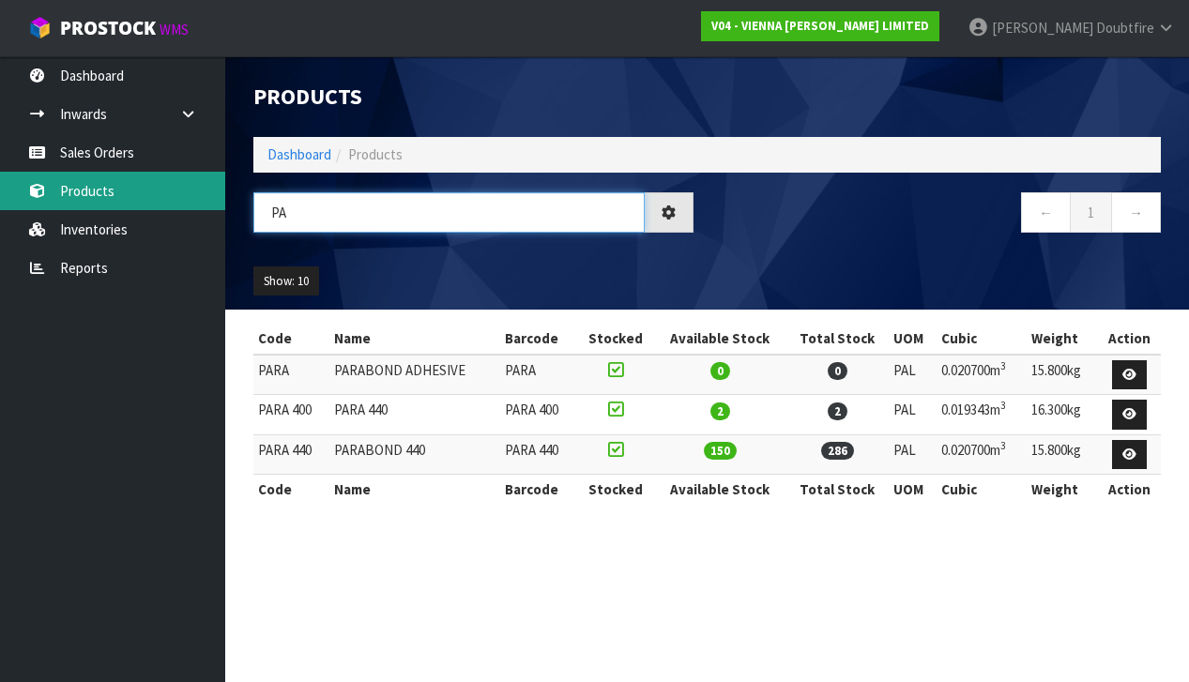
type input "P"
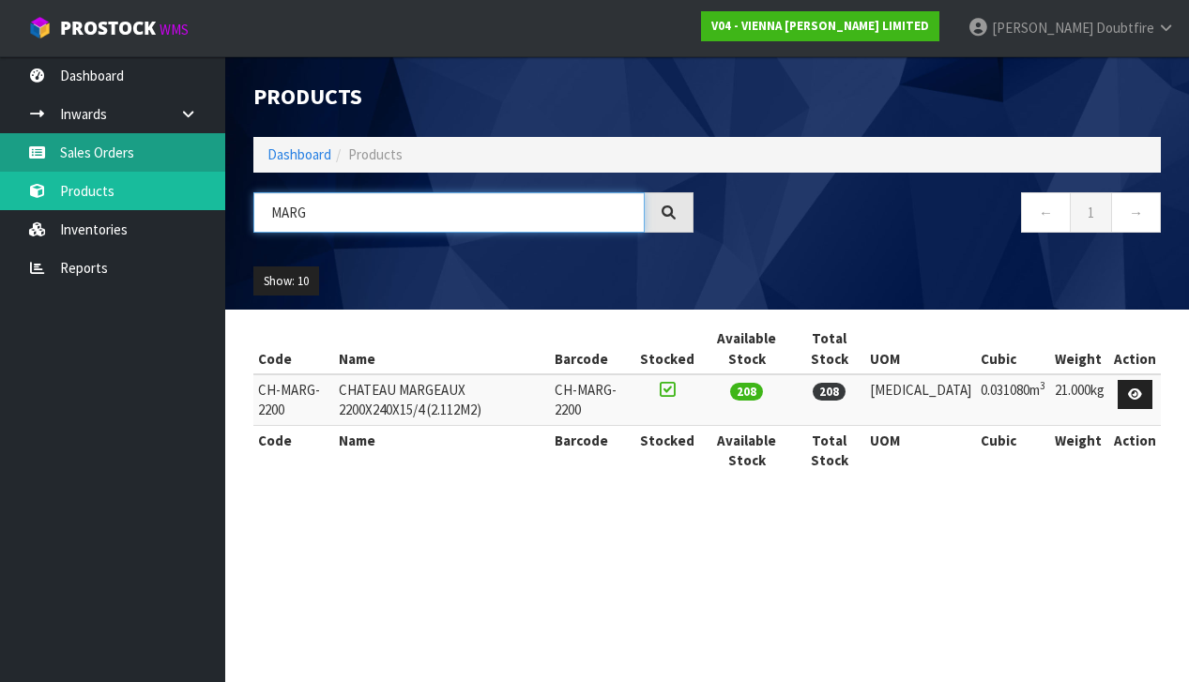
type input "MARG"
click at [95, 154] on link "Sales Orders" at bounding box center [112, 152] width 225 height 38
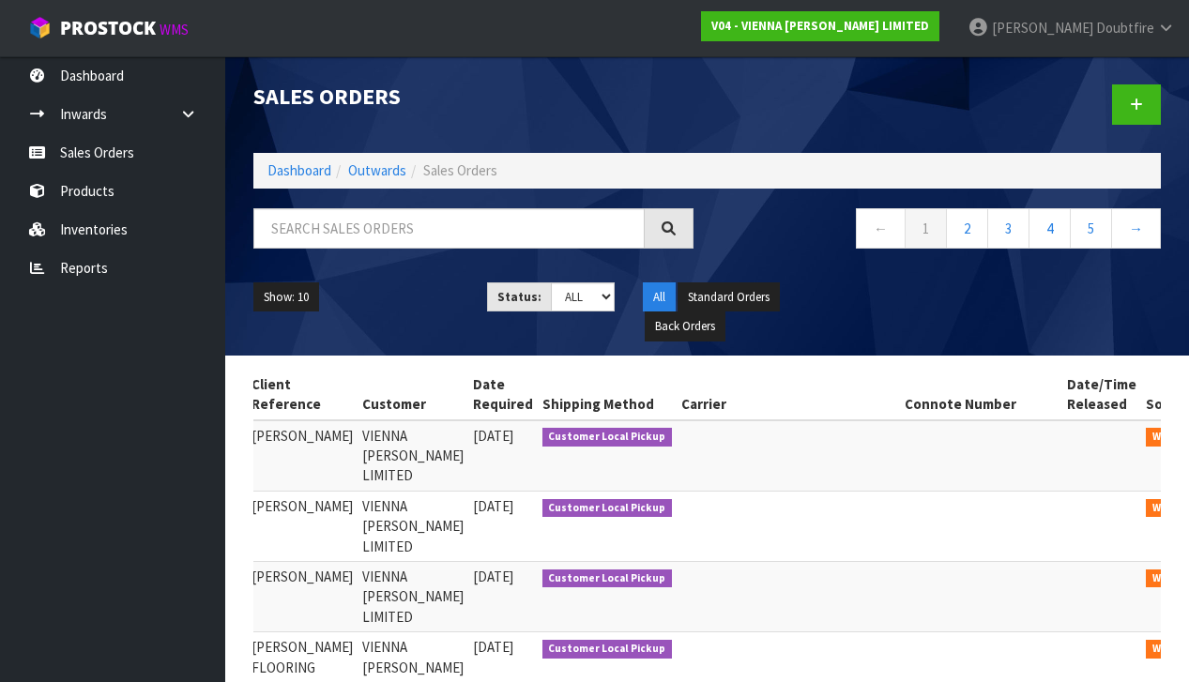
scroll to position [0, 276]
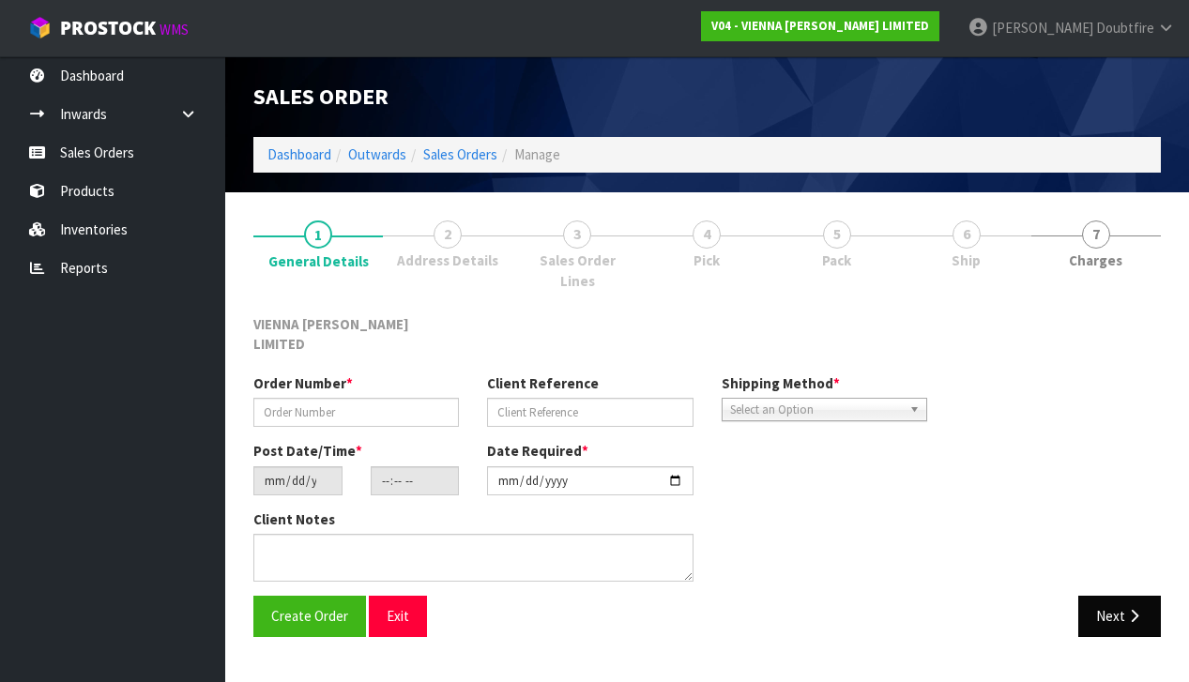
click at [1111, 597] on button "Next" at bounding box center [1119, 616] width 83 height 40
type input "RMCM1879-1"
type input "[PERSON_NAME]"
type input "[DATE]"
type input "11:02:00.000"
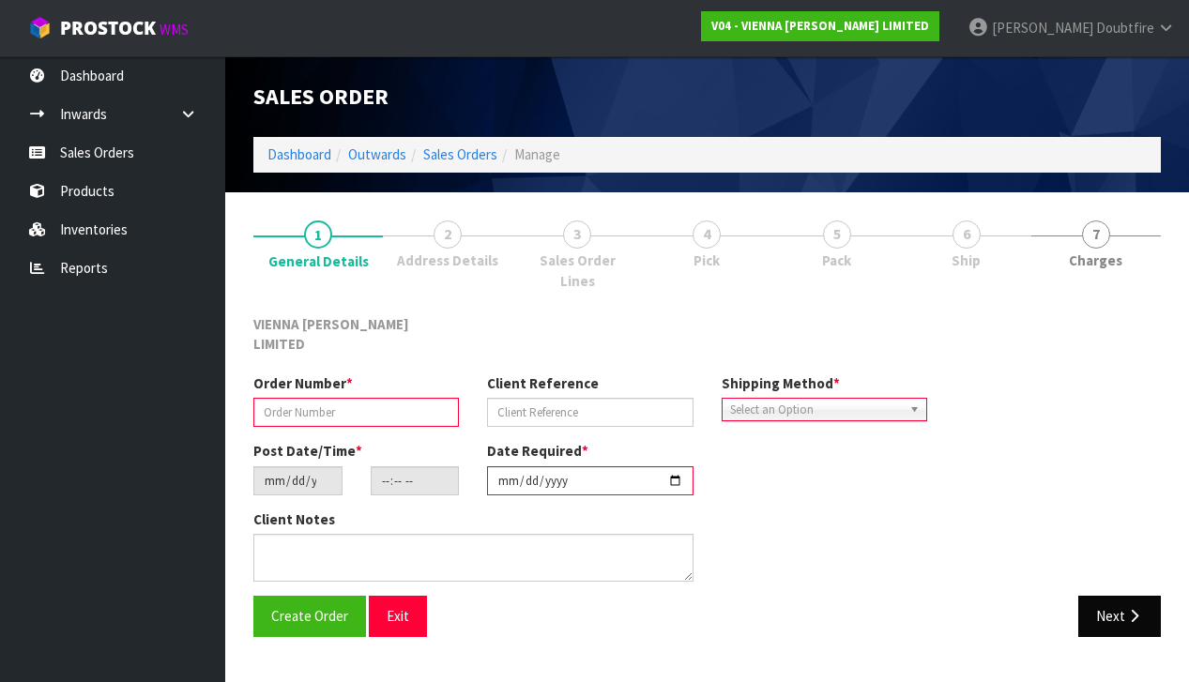
type input "[DATE]"
type textarea "[PERSON_NAME]"
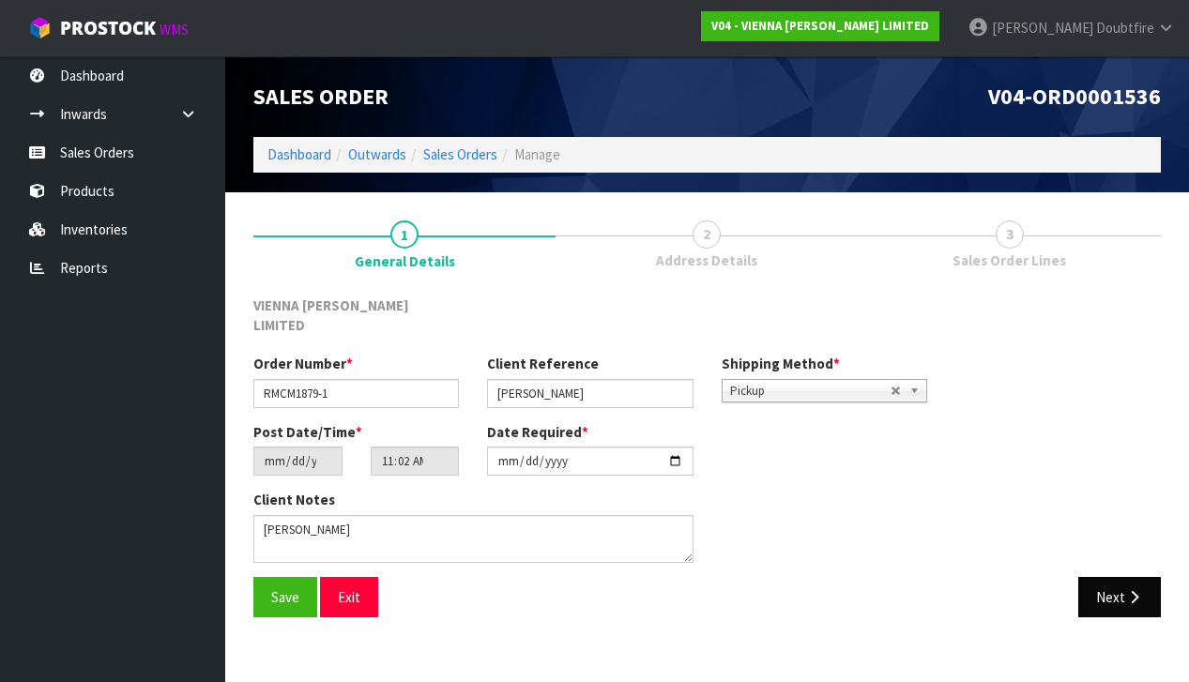
click at [1110, 577] on button "Next" at bounding box center [1119, 597] width 83 height 40
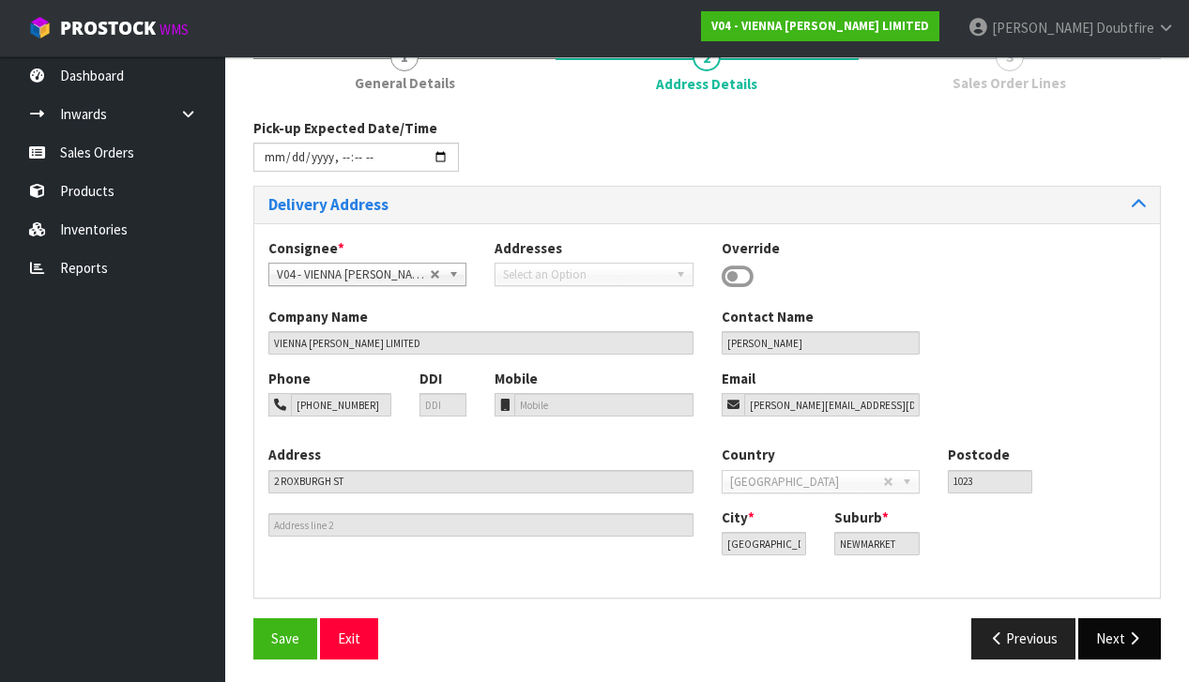
scroll to position [176, 0]
click at [1123, 646] on button "Next" at bounding box center [1119, 639] width 83 height 40
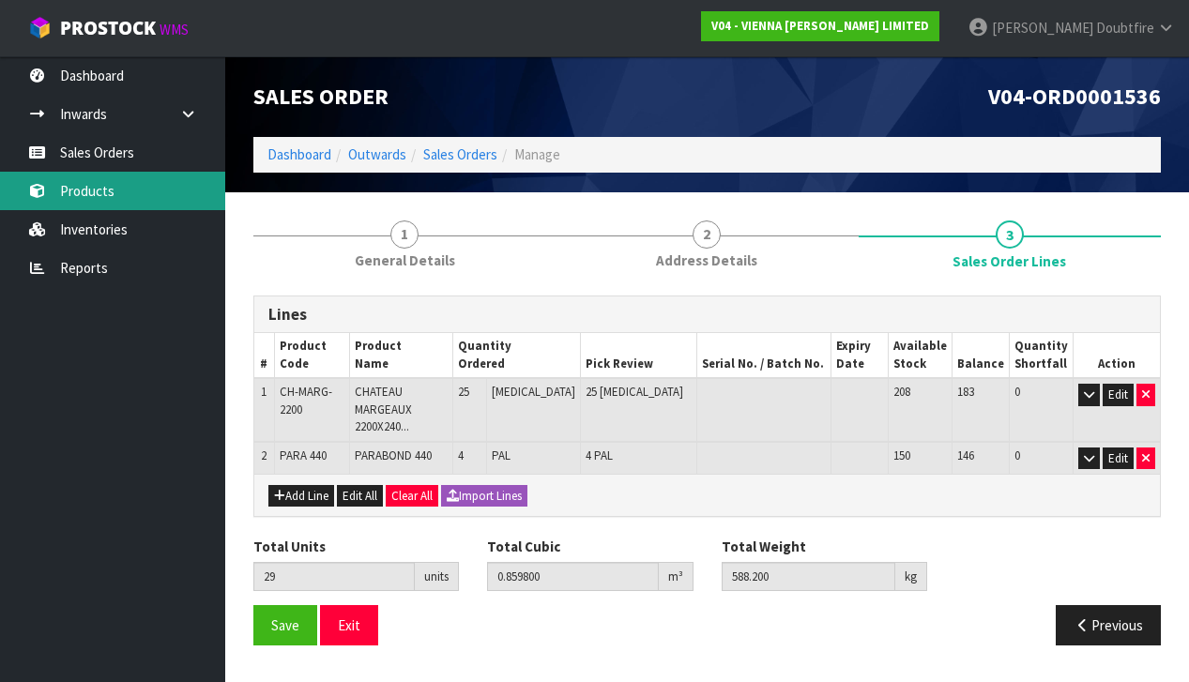
click at [99, 190] on link "Products" at bounding box center [112, 191] width 225 height 38
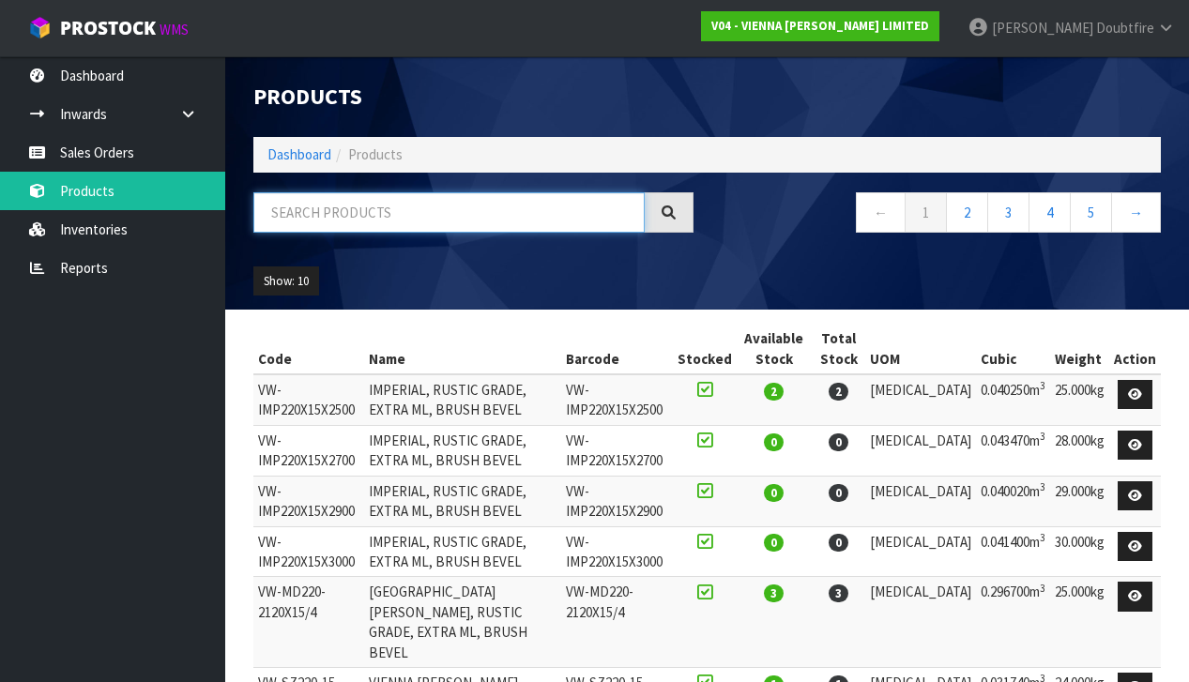
click at [337, 213] on input "text" at bounding box center [448, 212] width 391 height 40
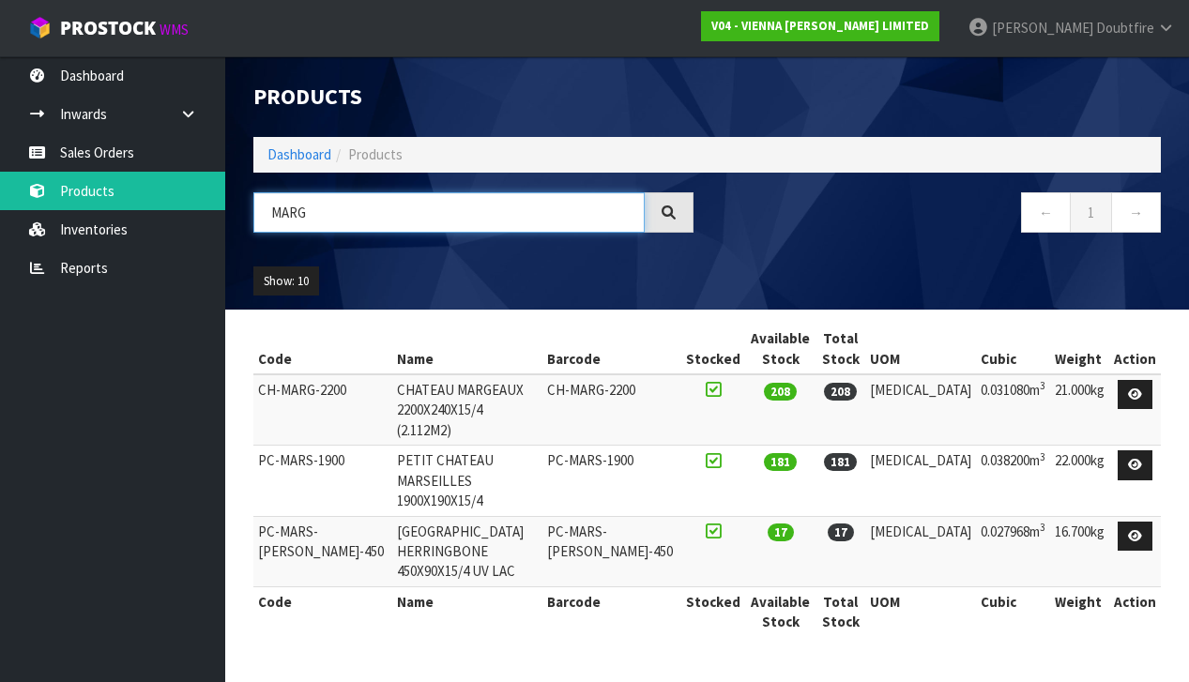
type input "MARG"
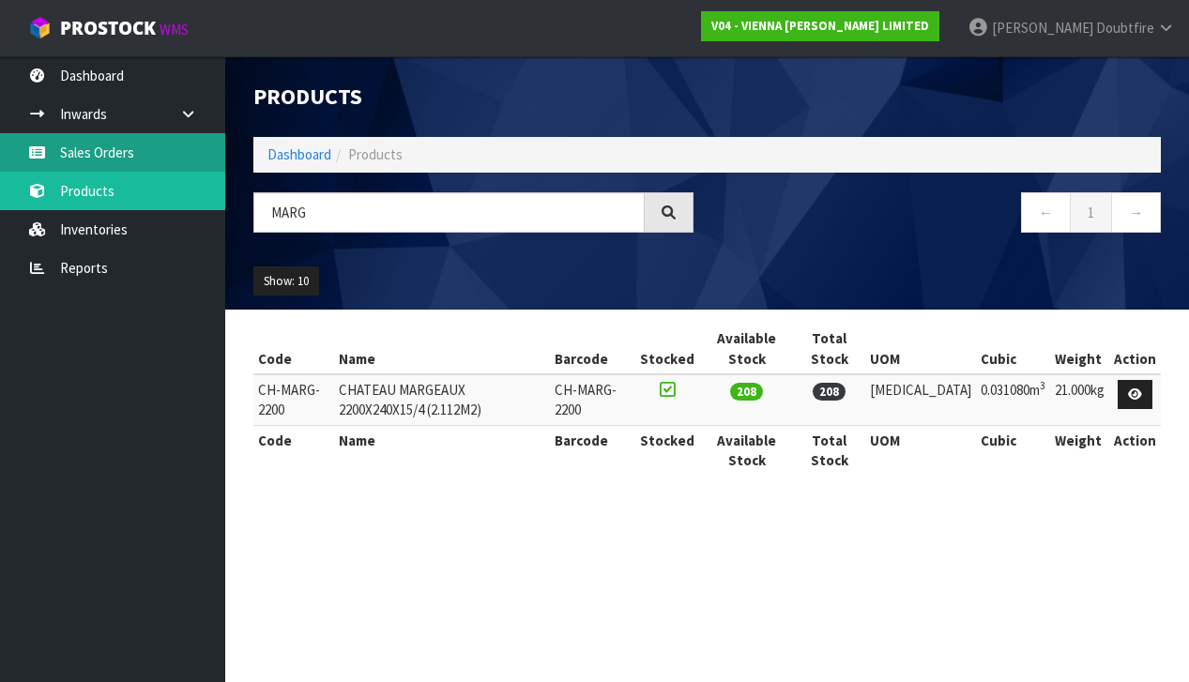
click at [112, 158] on link "Sales Orders" at bounding box center [112, 152] width 225 height 38
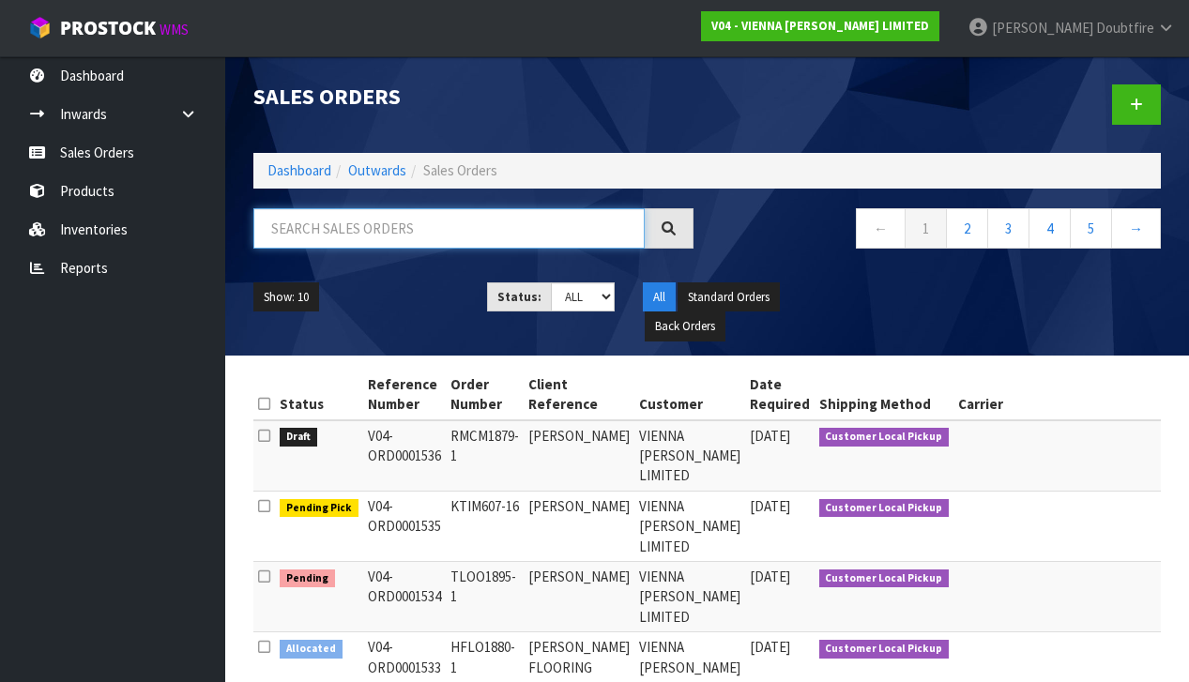
click at [353, 230] on input "text" at bounding box center [448, 228] width 391 height 40
type input "[PERSON_NAME]"
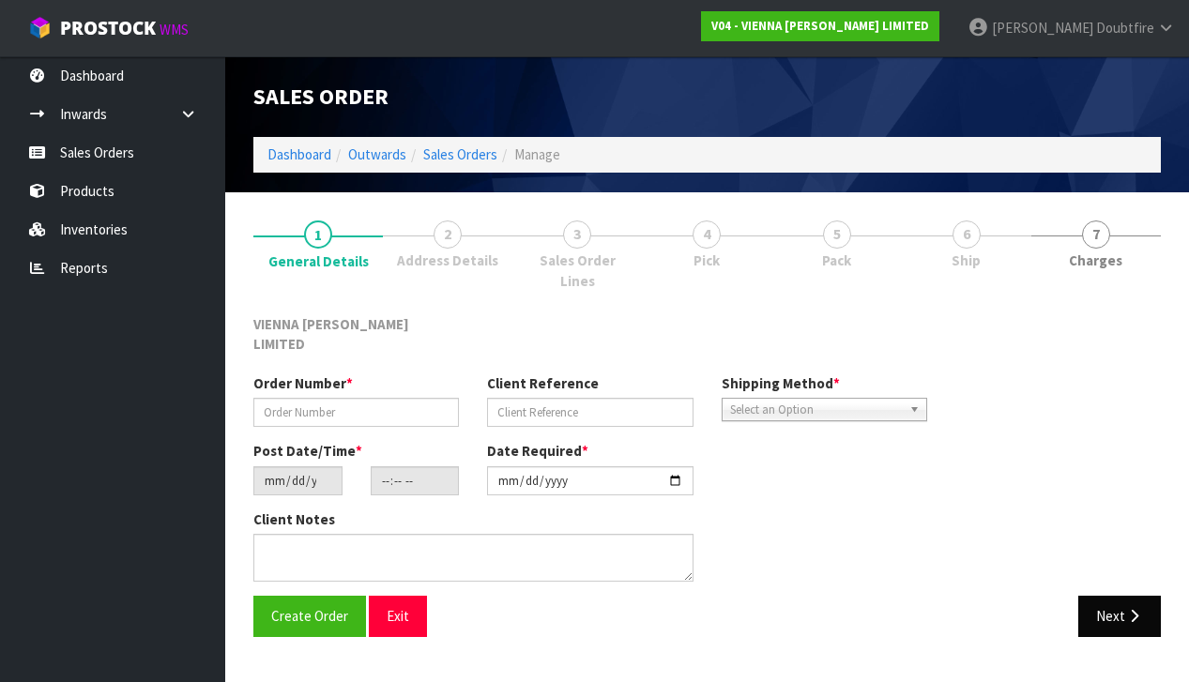
click at [1124, 596] on button "Next" at bounding box center [1119, 616] width 83 height 40
type input "RMCM1879-1"
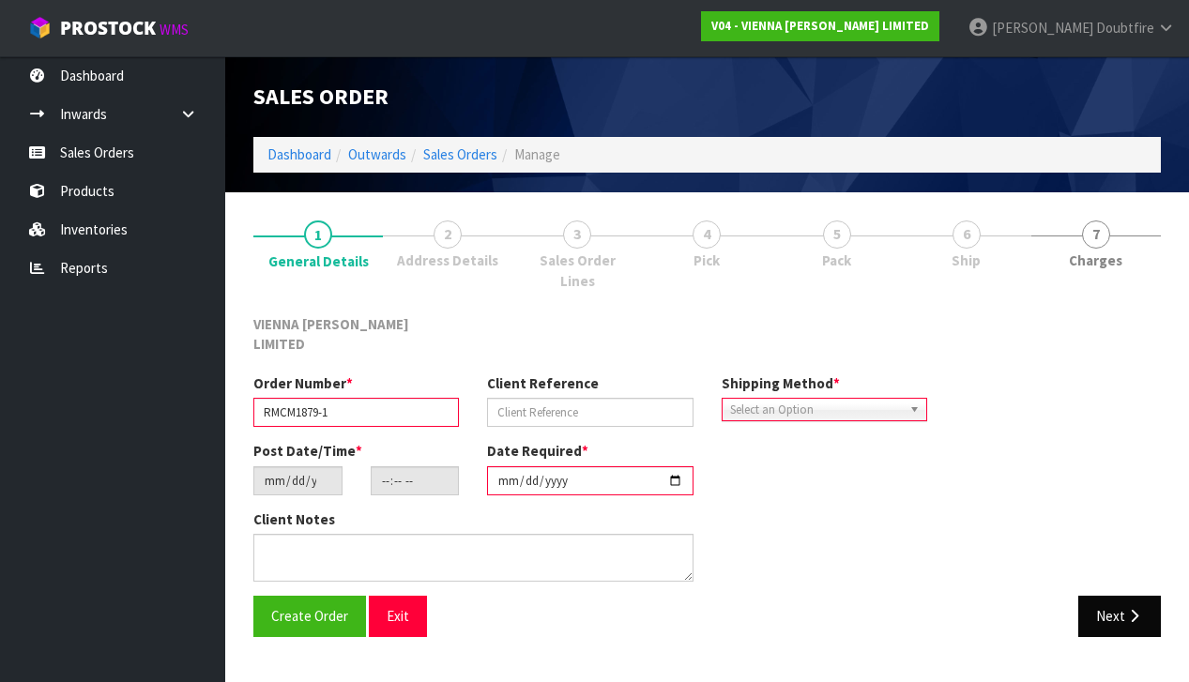
type input "[PERSON_NAME]"
type input "[DATE]"
type input "11:02:00.000"
type input "[DATE]"
type textarea "[PERSON_NAME]"
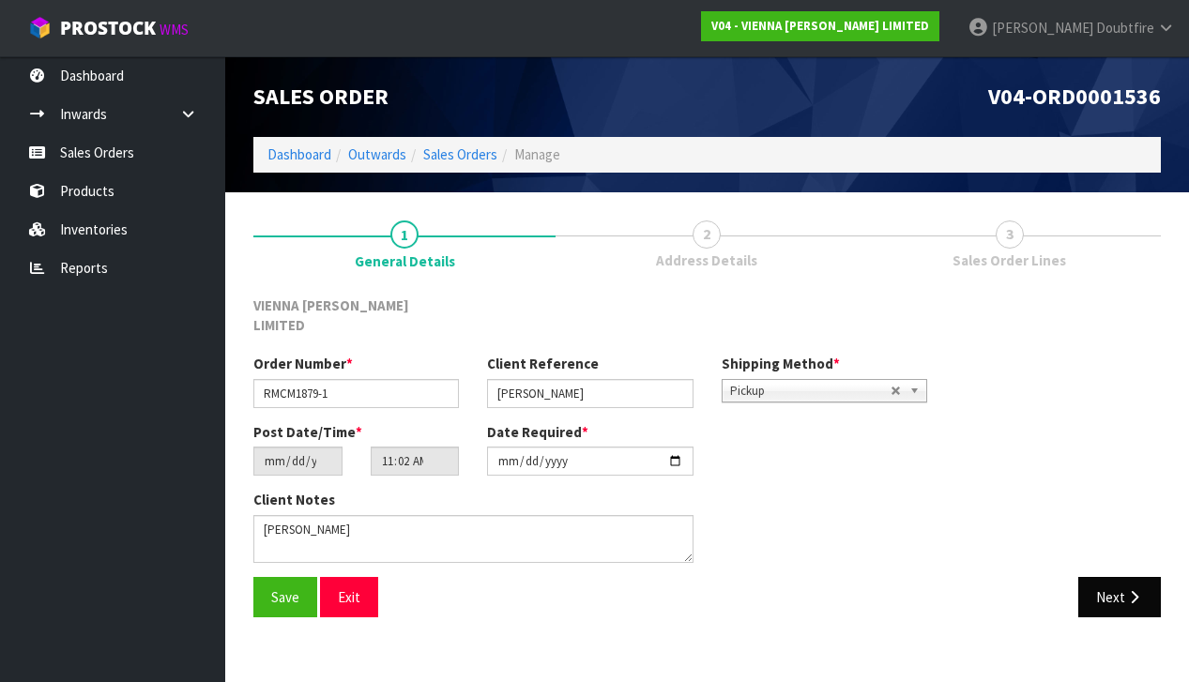
click at [1111, 577] on button "Next" at bounding box center [1119, 597] width 83 height 40
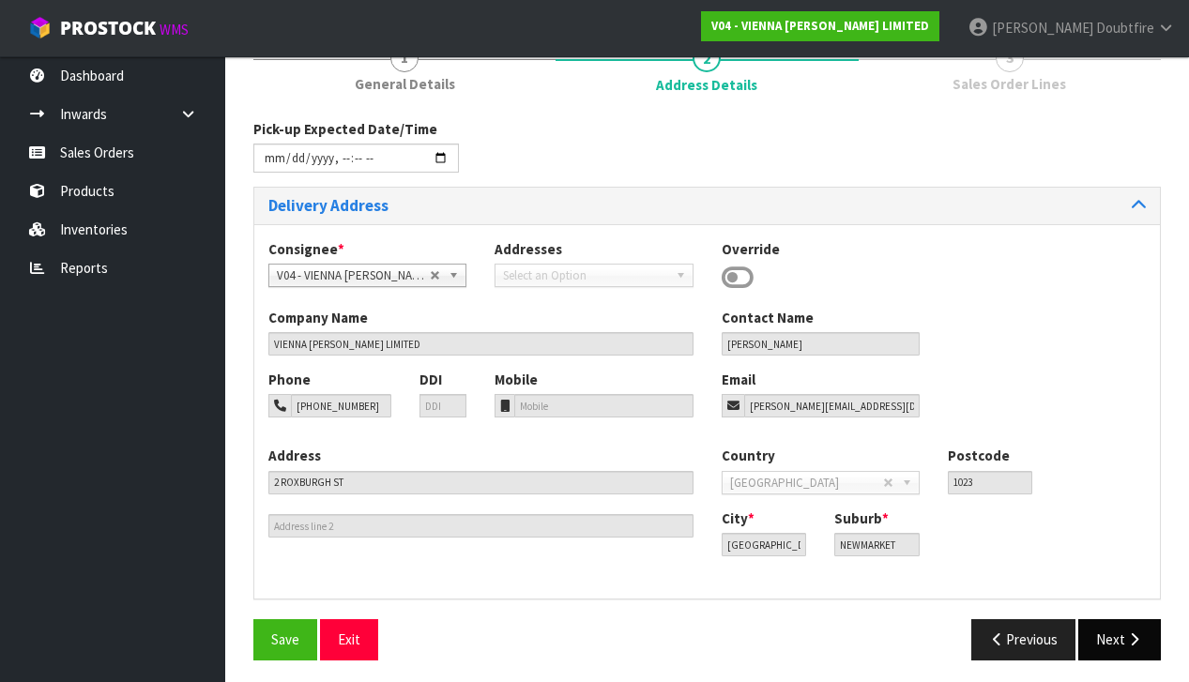
scroll to position [176, 0]
click at [1114, 620] on button "Next" at bounding box center [1119, 640] width 83 height 40
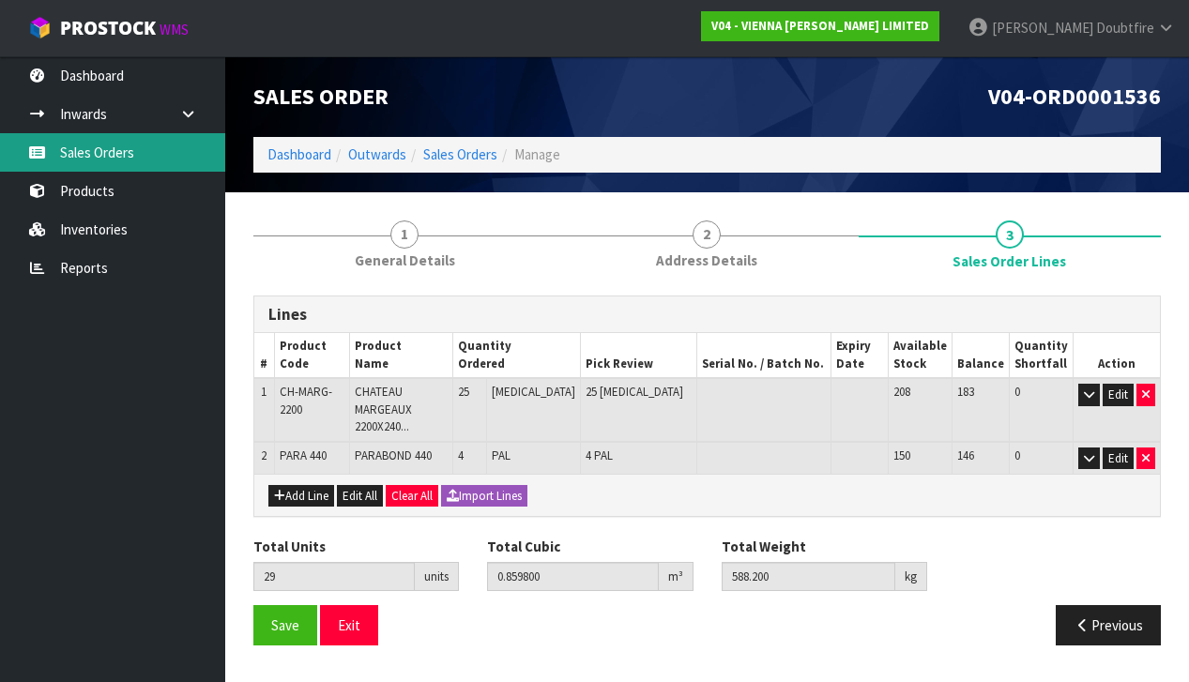
click at [102, 155] on link "Sales Orders" at bounding box center [112, 152] width 225 height 38
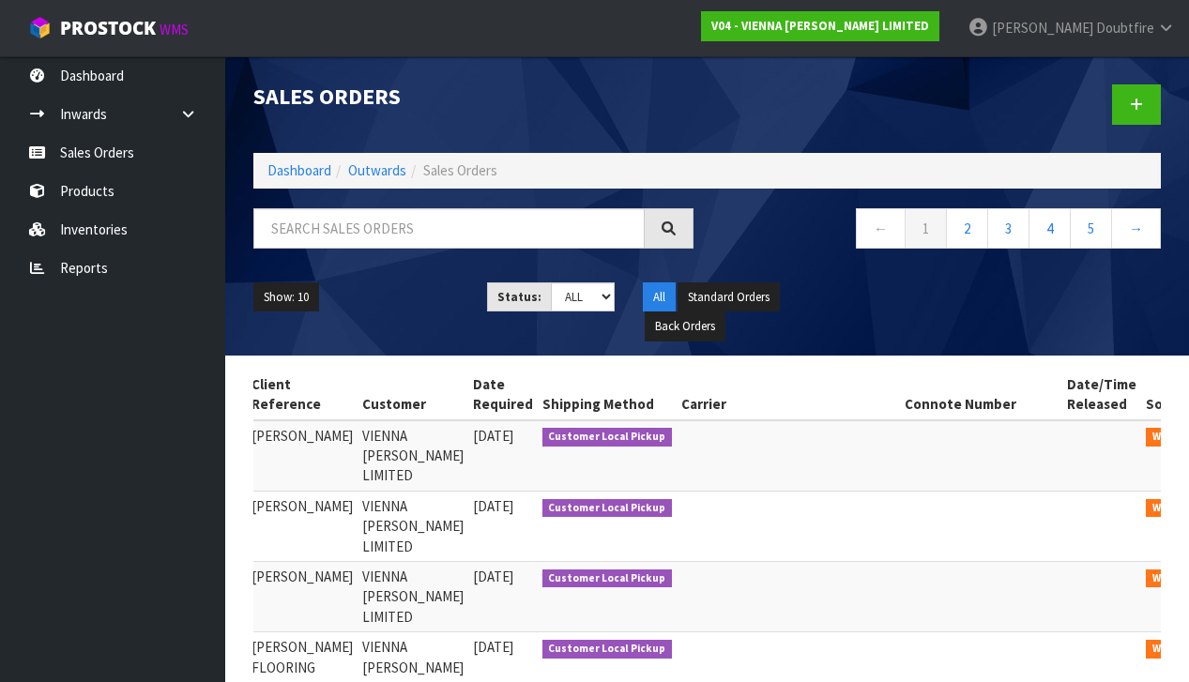
scroll to position [0, 276]
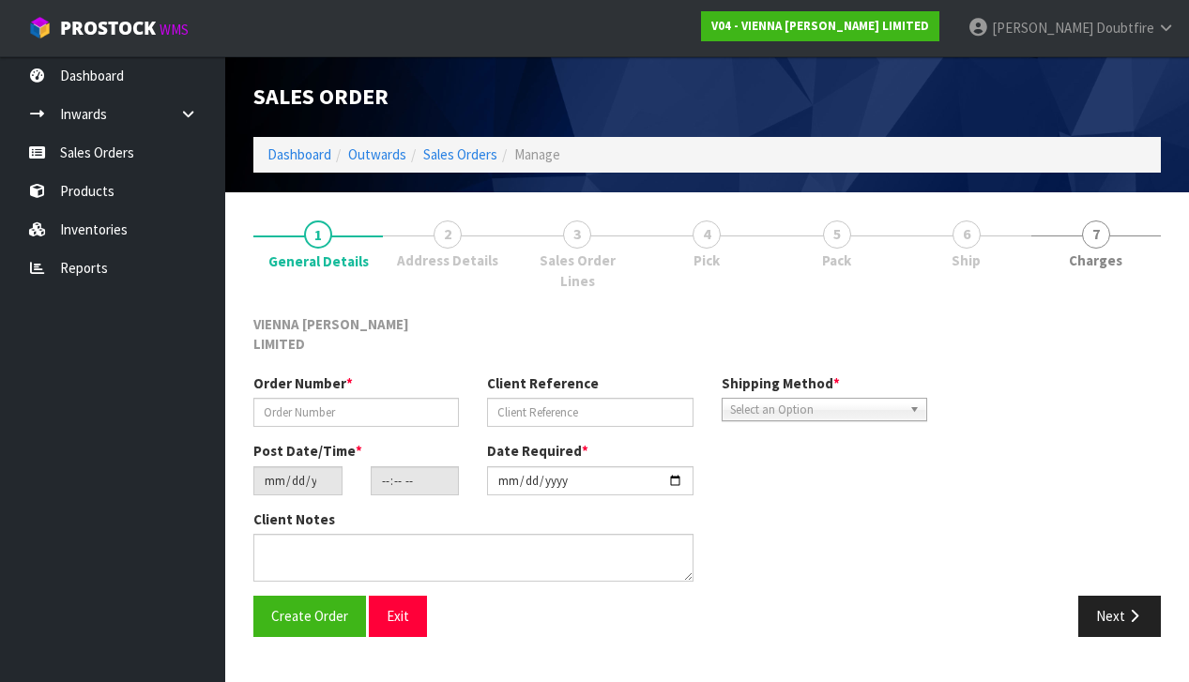
type input "TLOO1895-1"
type input "[PERSON_NAME]"
type input "[DATE]"
type input "13:35:00.000"
type input "[DATE]"
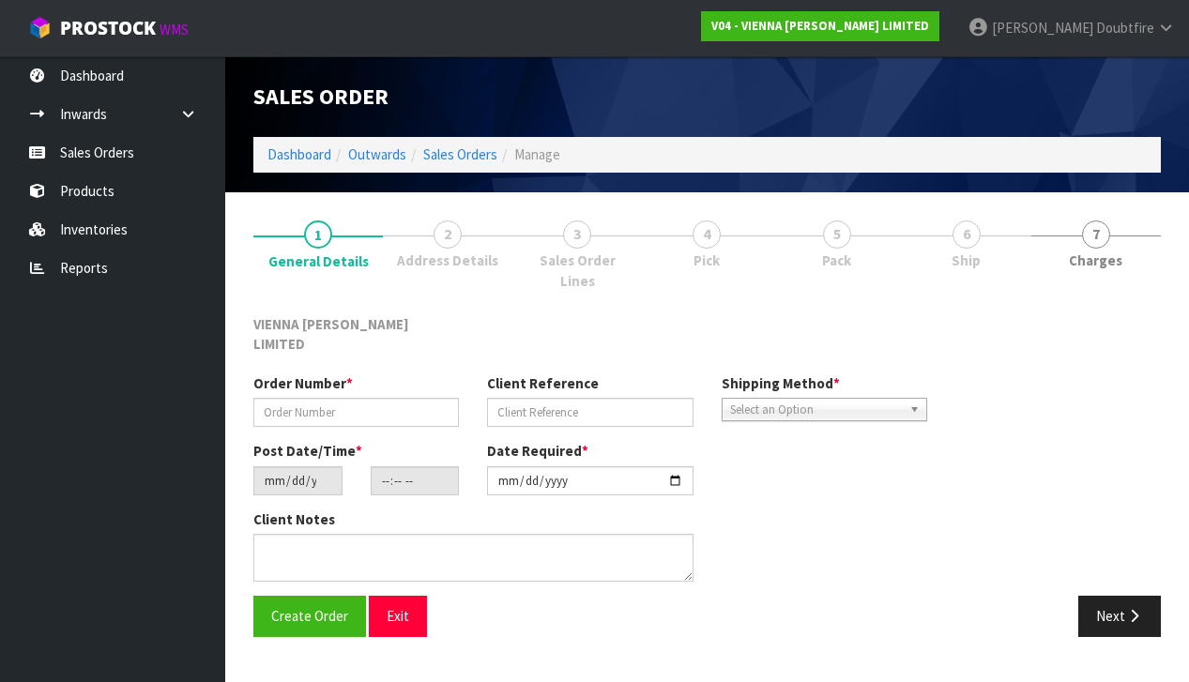
type textarea "[PERSON_NAME] PLEASE ADD TO THIS ORDER, 13 MORE CARTONS. 13 X EXCESS 007"
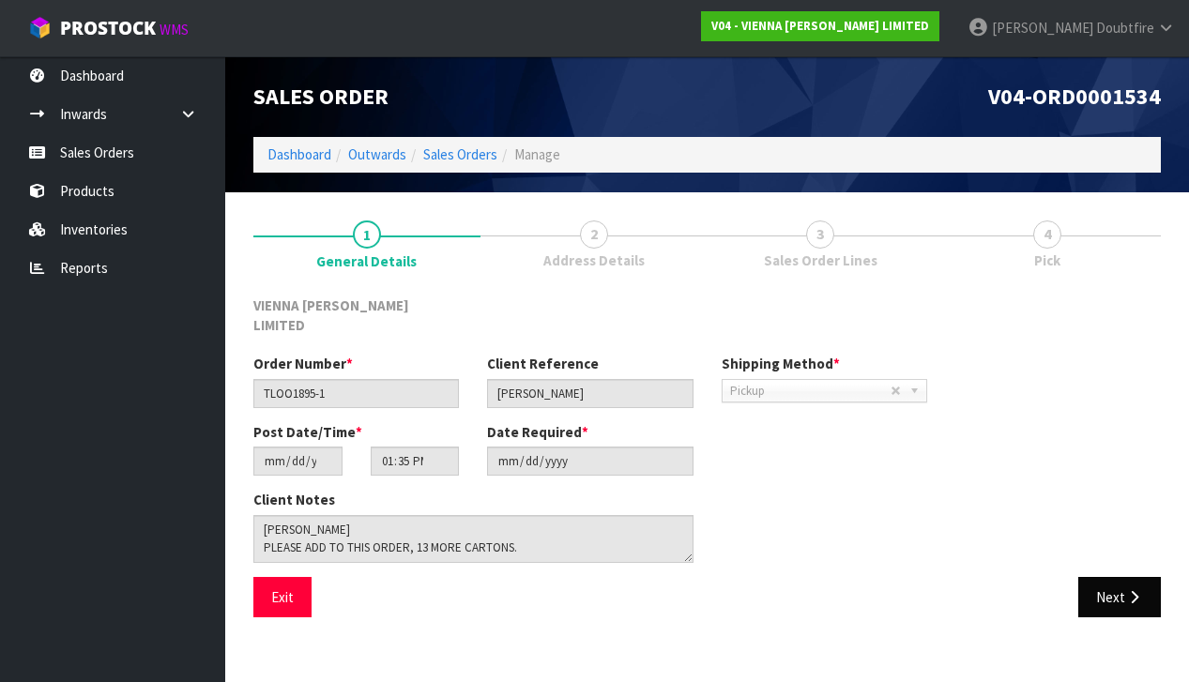
click at [1134, 590] on icon "button" at bounding box center [1134, 597] width 18 height 14
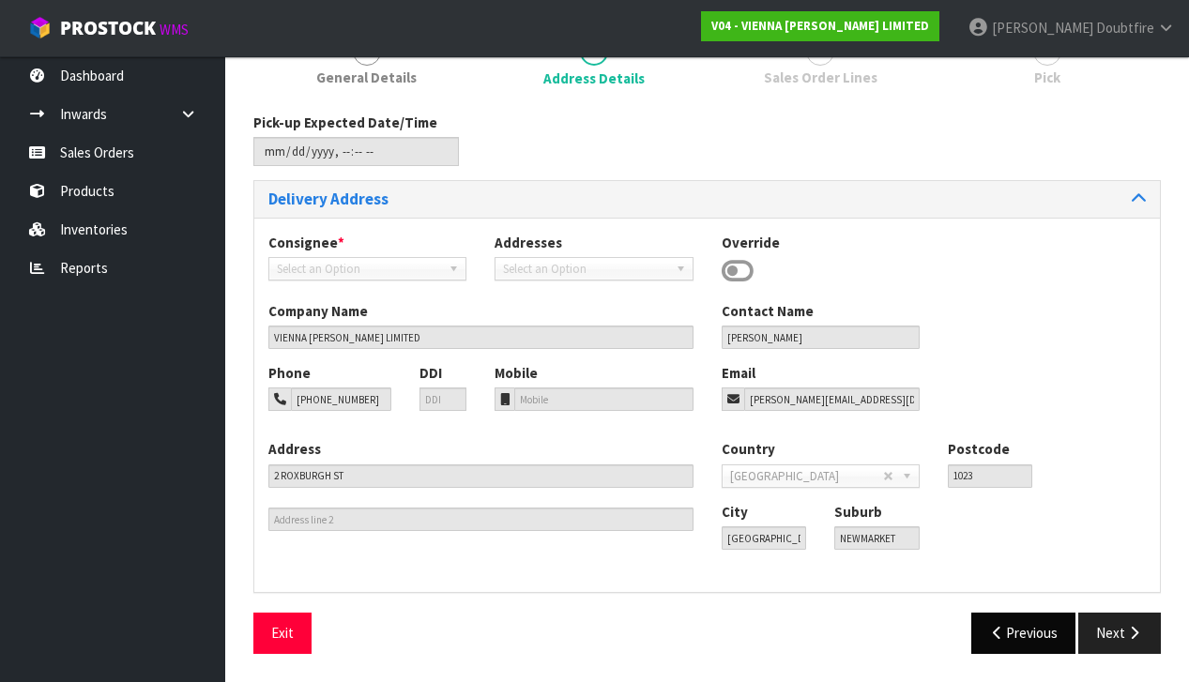
scroll to position [191, 0]
click at [1119, 616] on button "Next" at bounding box center [1119, 633] width 83 height 40
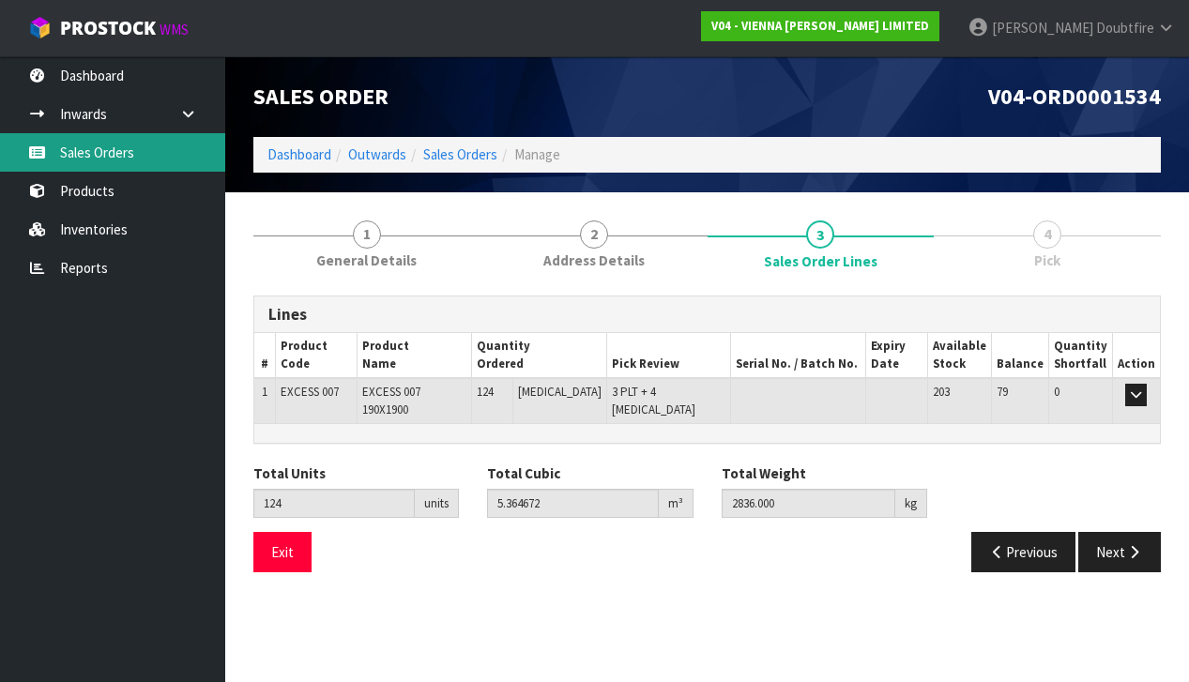
click at [91, 161] on link "Sales Orders" at bounding box center [112, 152] width 225 height 38
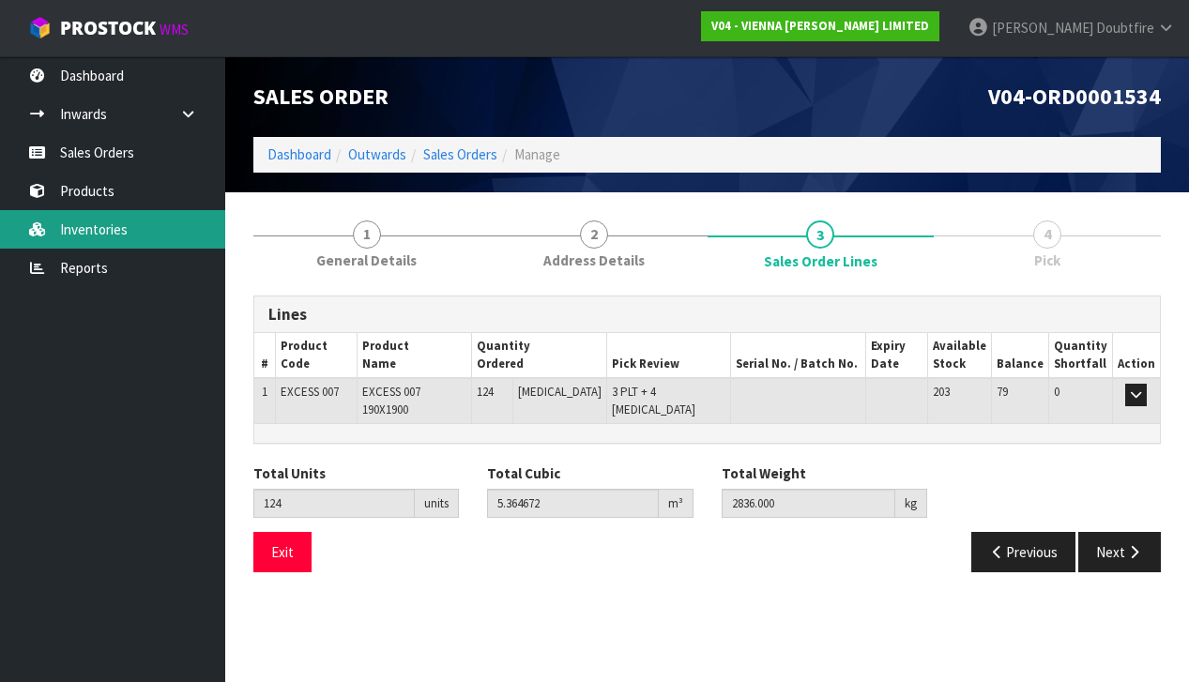
scroll to position [1, 0]
